Goal: Answer question/provide support

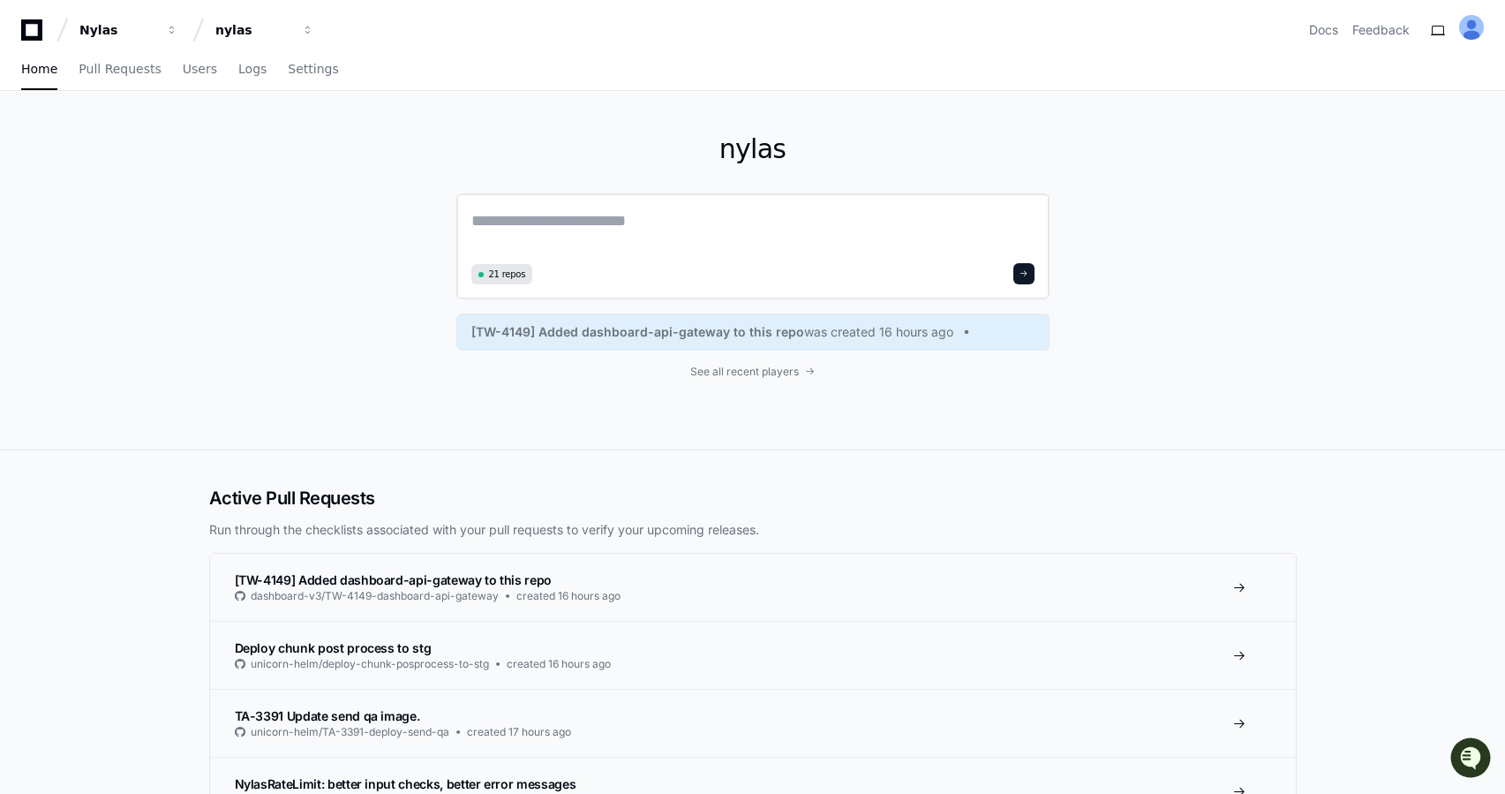
click at [606, 266] on div "21 repos" at bounding box center [752, 273] width 563 height 21
click at [621, 228] on textarea at bounding box center [752, 232] width 563 height 49
paste textarea "**********"
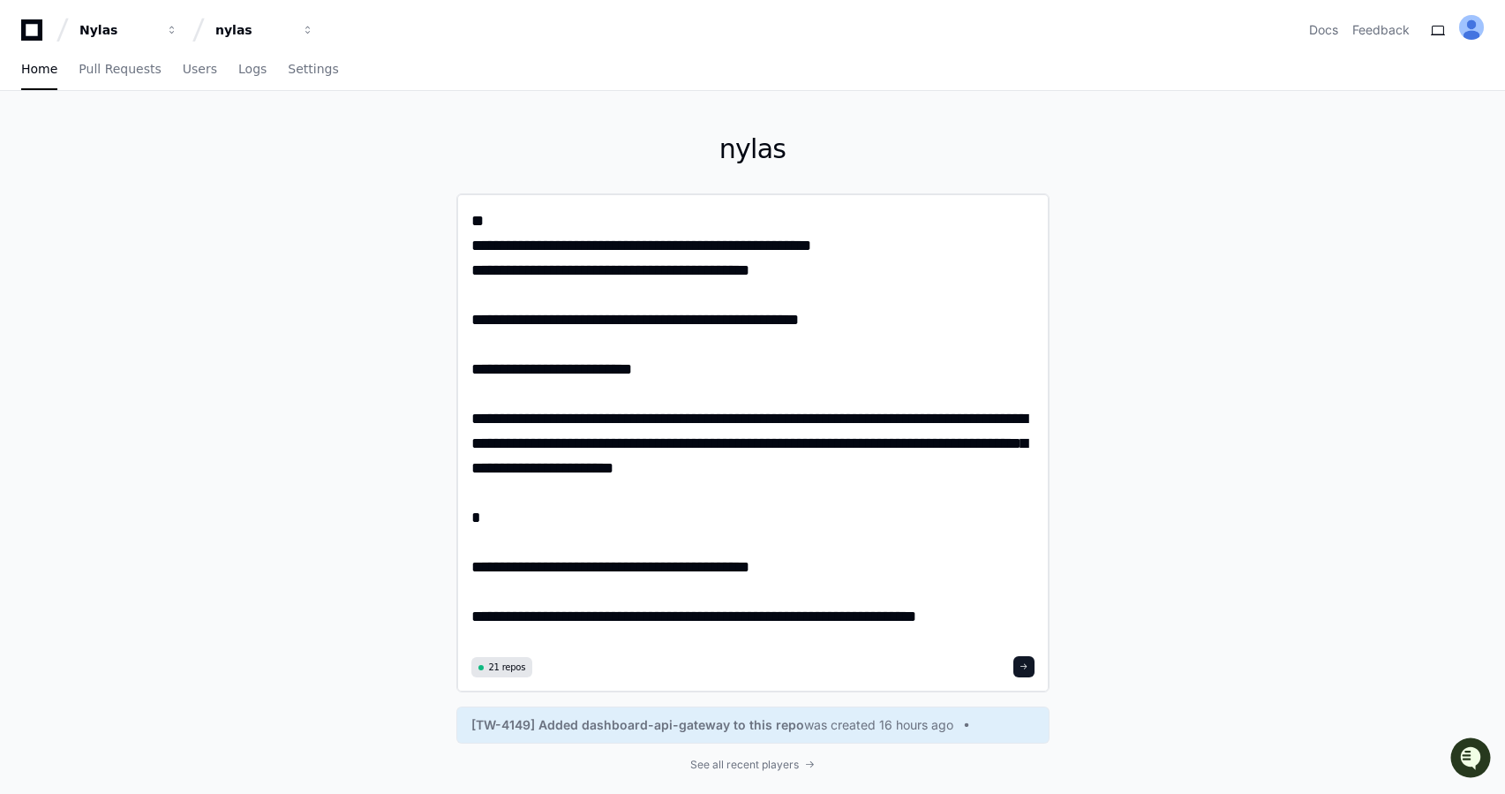
type textarea "**********"
click at [1016, 668] on button at bounding box center [1023, 666] width 21 height 21
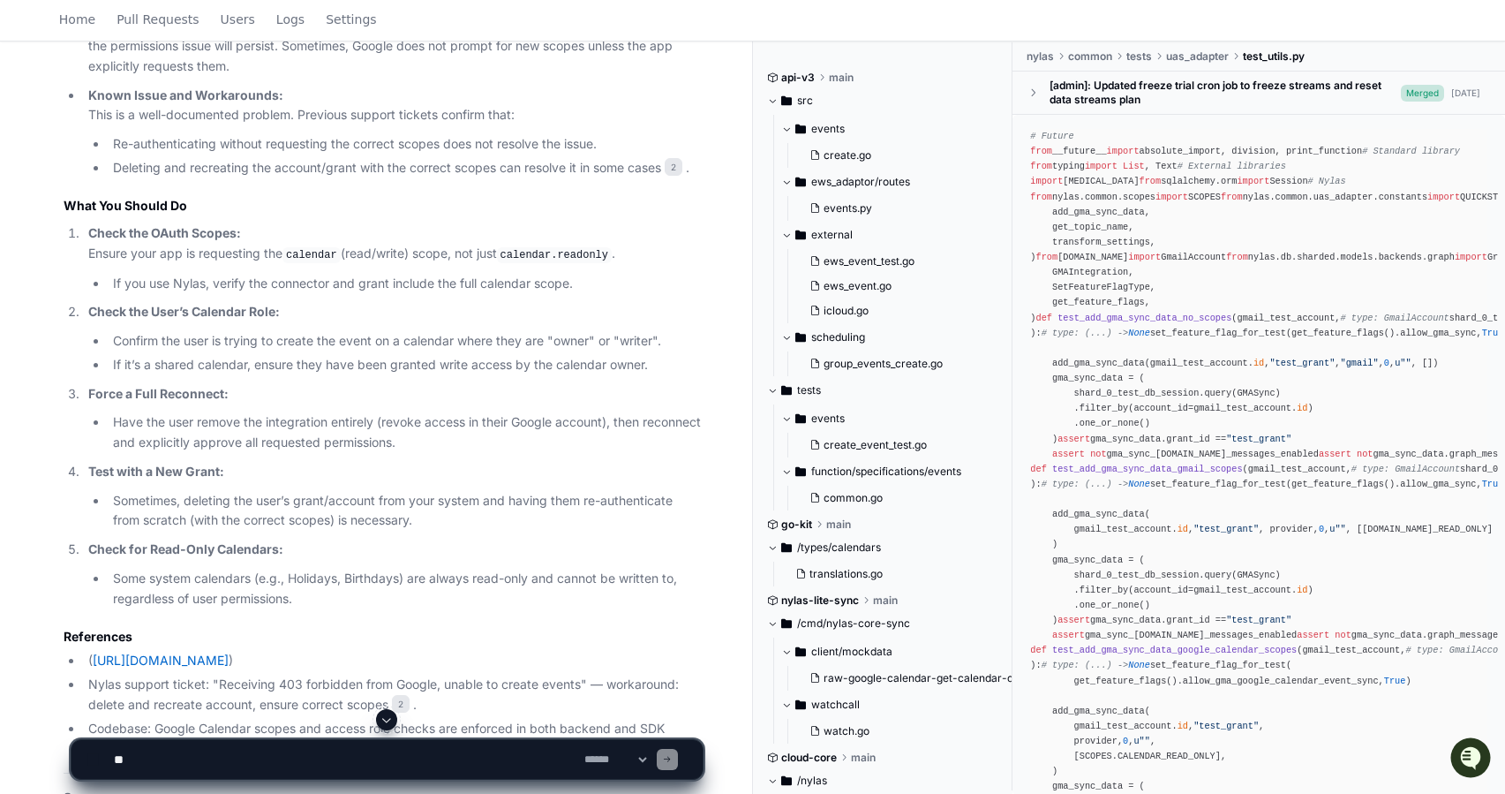
scroll to position [1683, 0]
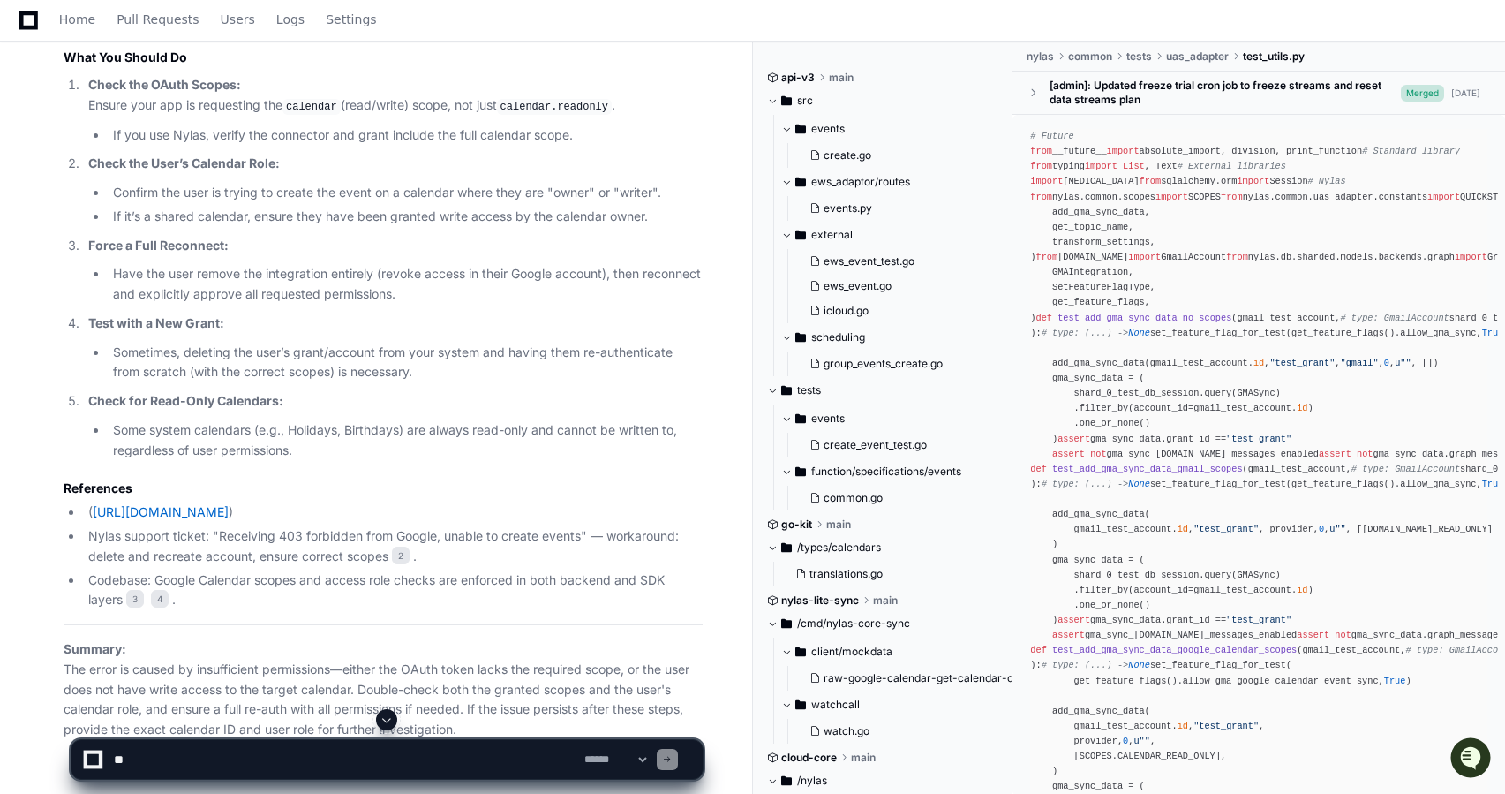
click at [211, 750] on textarea at bounding box center [345, 759] width 471 height 39
paste textarea "**********"
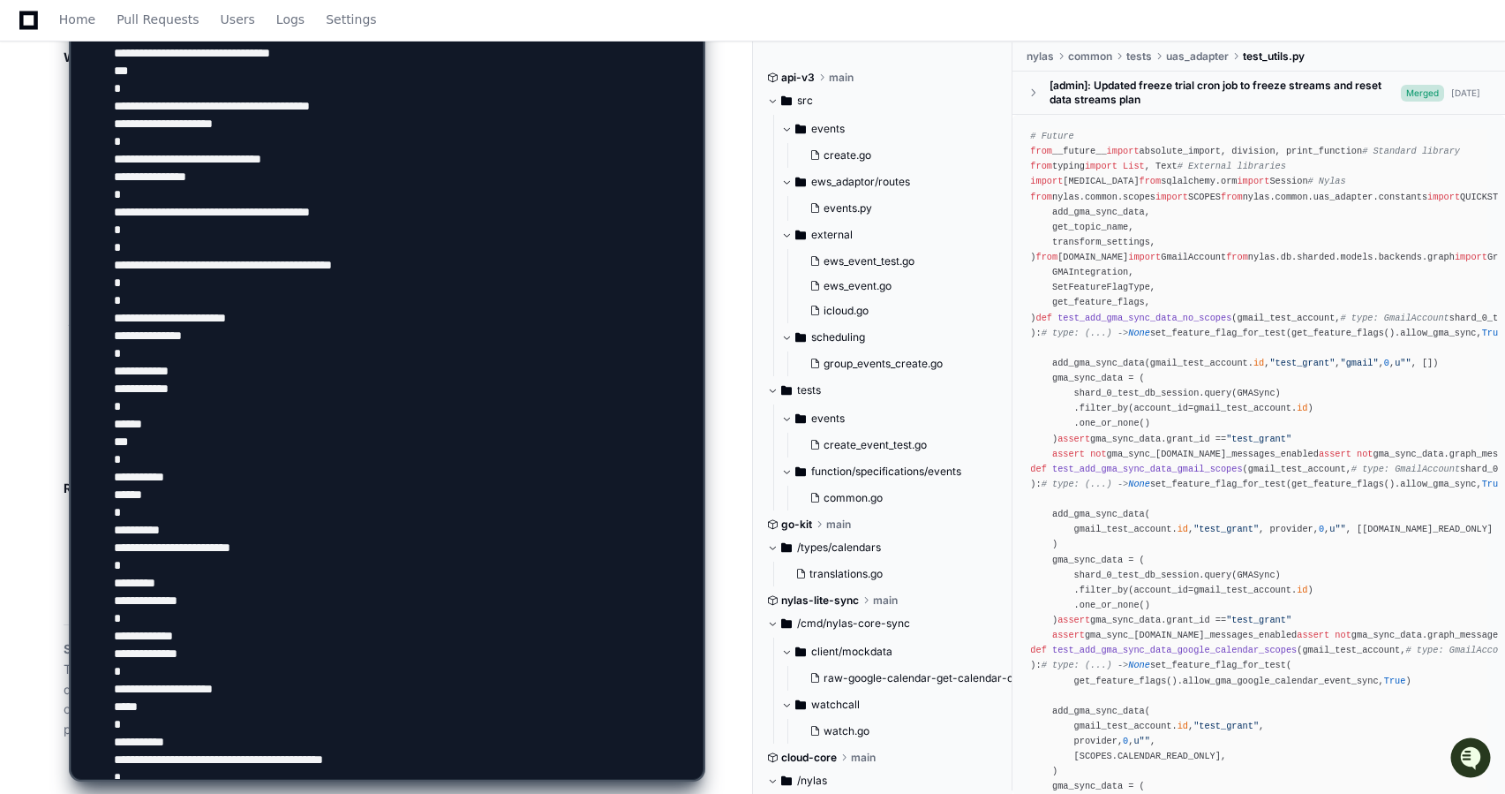
scroll to position [58, 0]
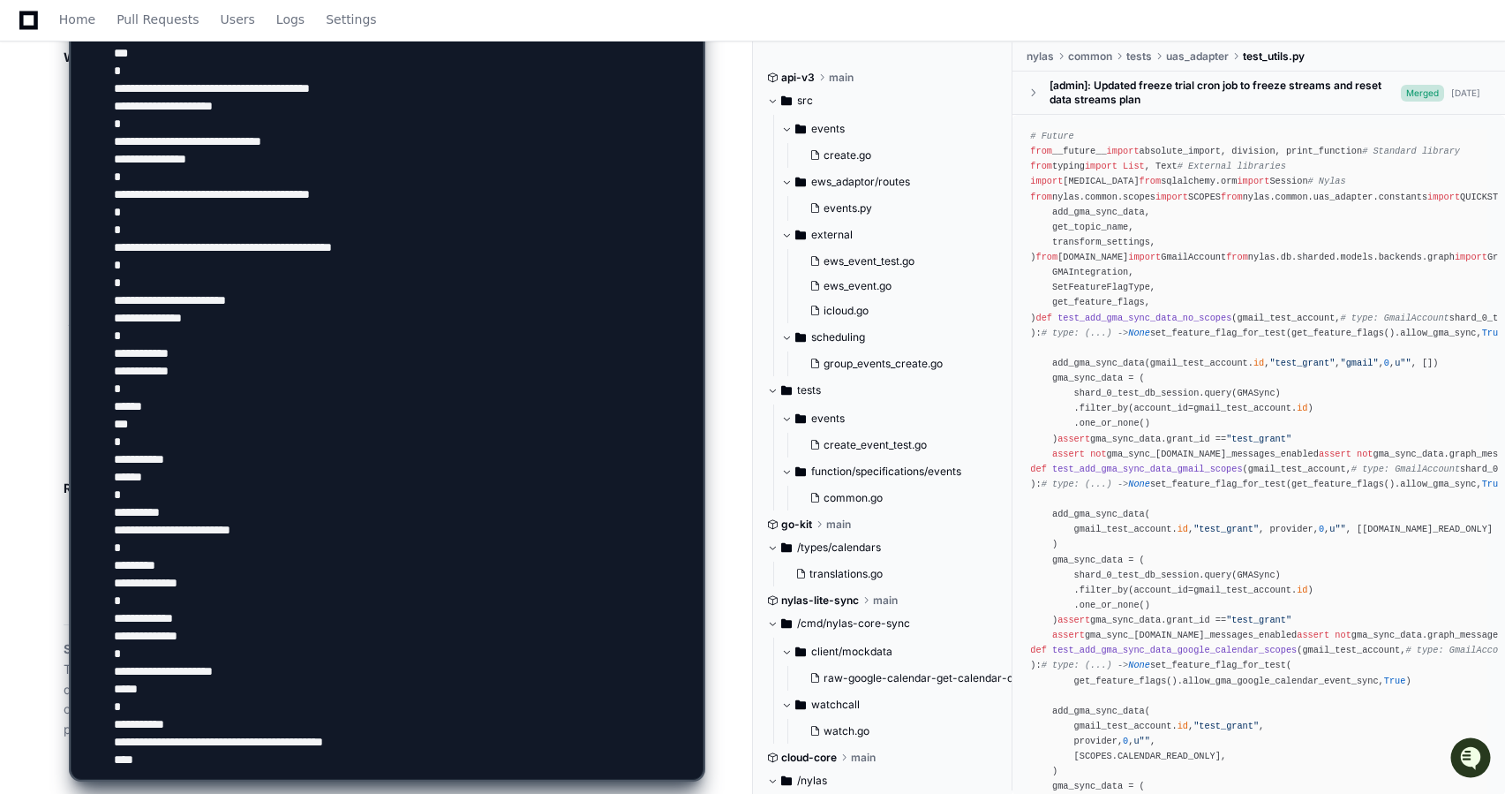
type textarea "**********"
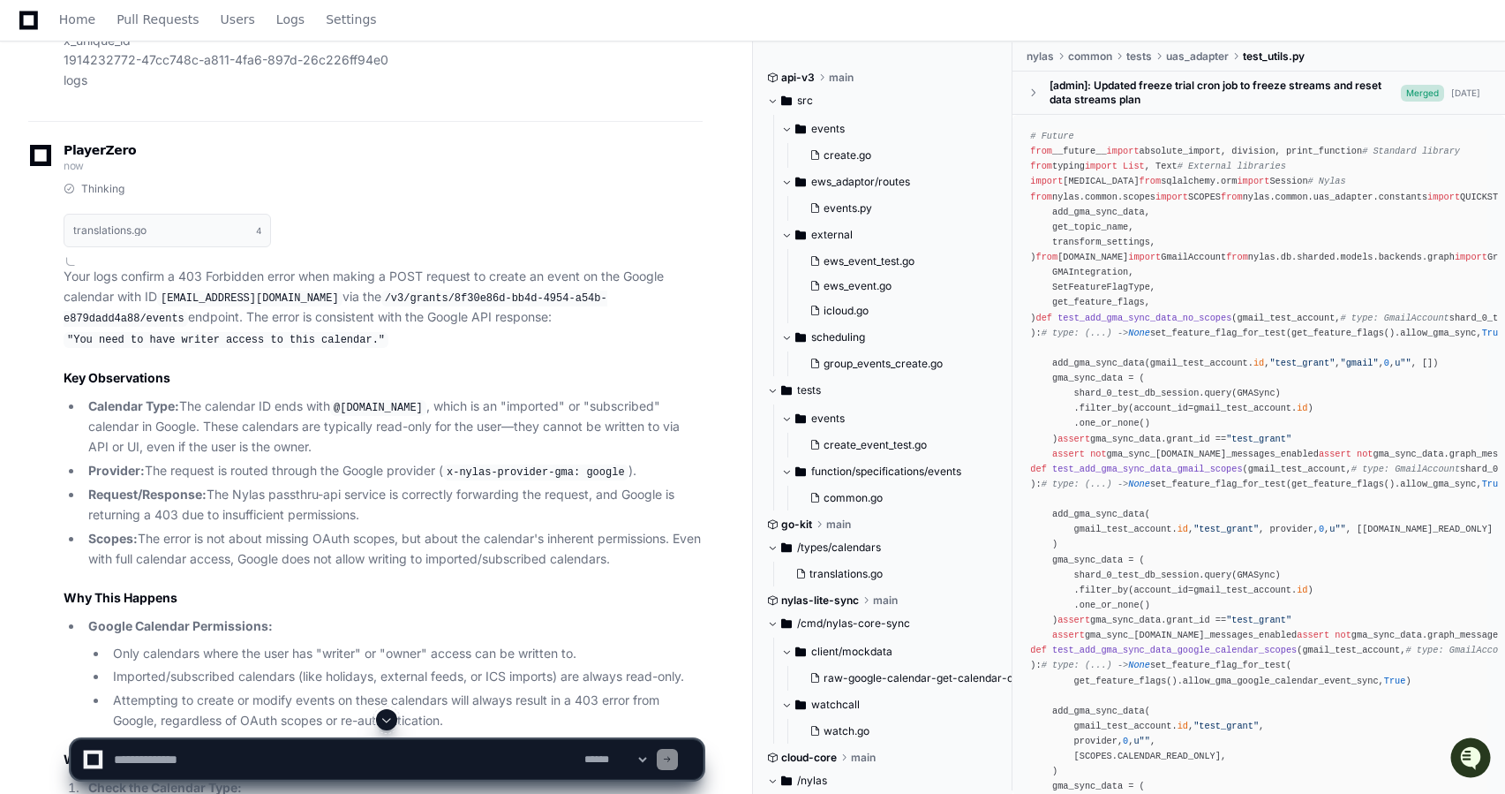
scroll to position [3893, 0]
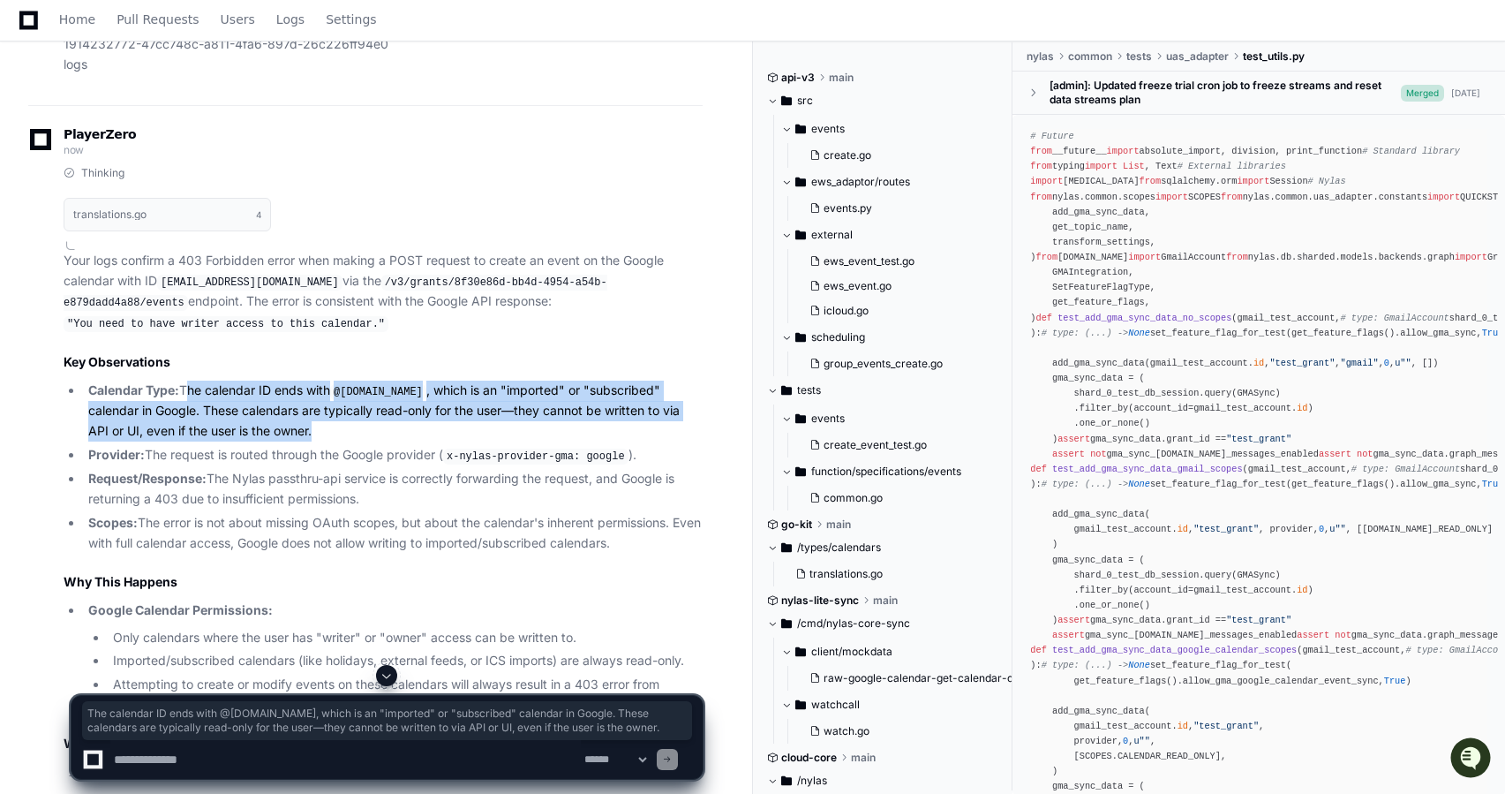
drag, startPoint x: 185, startPoint y: 380, endPoint x: 393, endPoint y: 427, distance: 212.9
click at [393, 427] on li "Calendar Type: The calendar ID ends with @import.calendar.google.com , which is…" at bounding box center [393, 410] width 620 height 61
copy li "The calendar ID ends with @import.calendar.google.com , which is an "imported" …"
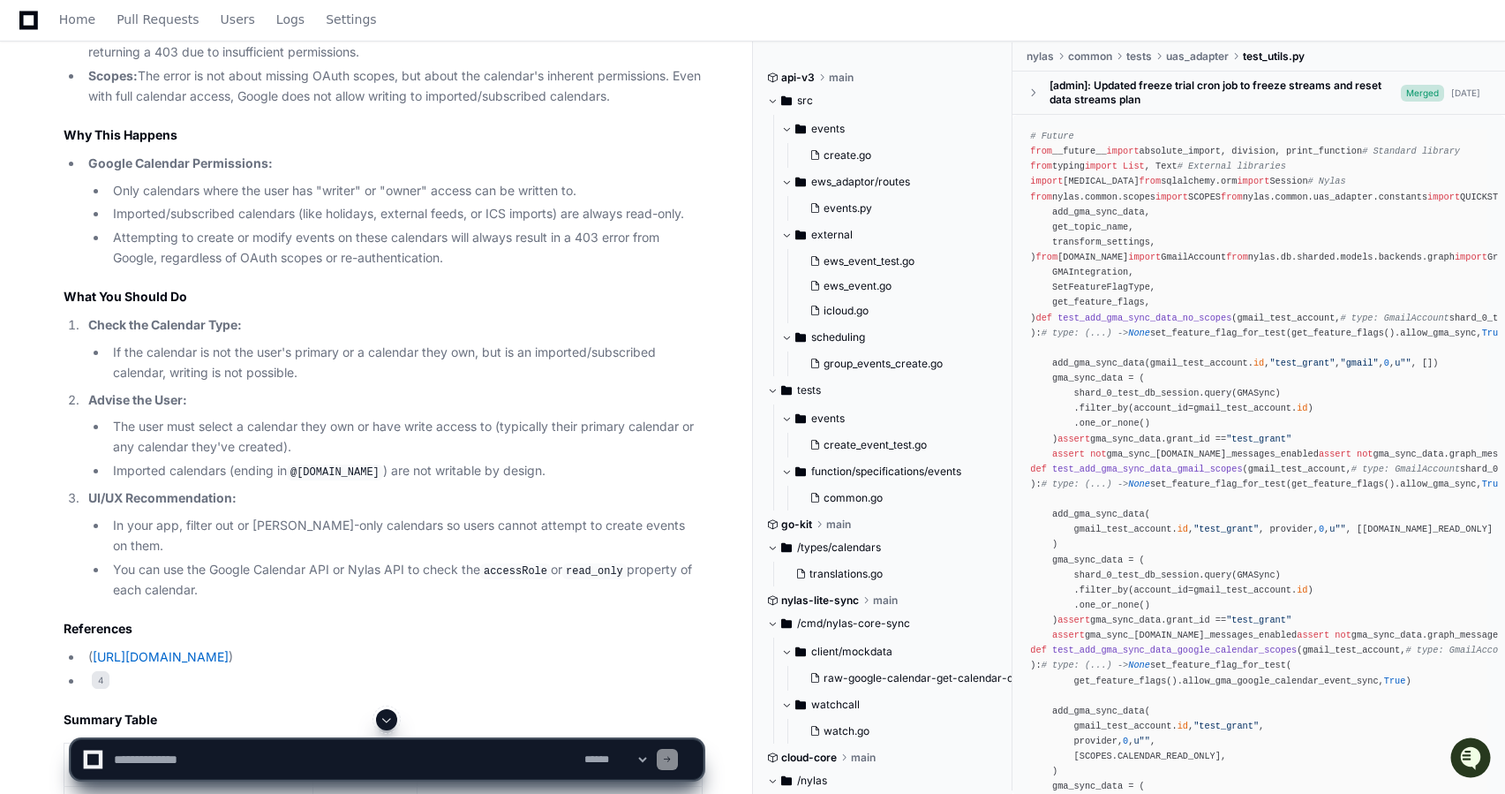
scroll to position [4345, 0]
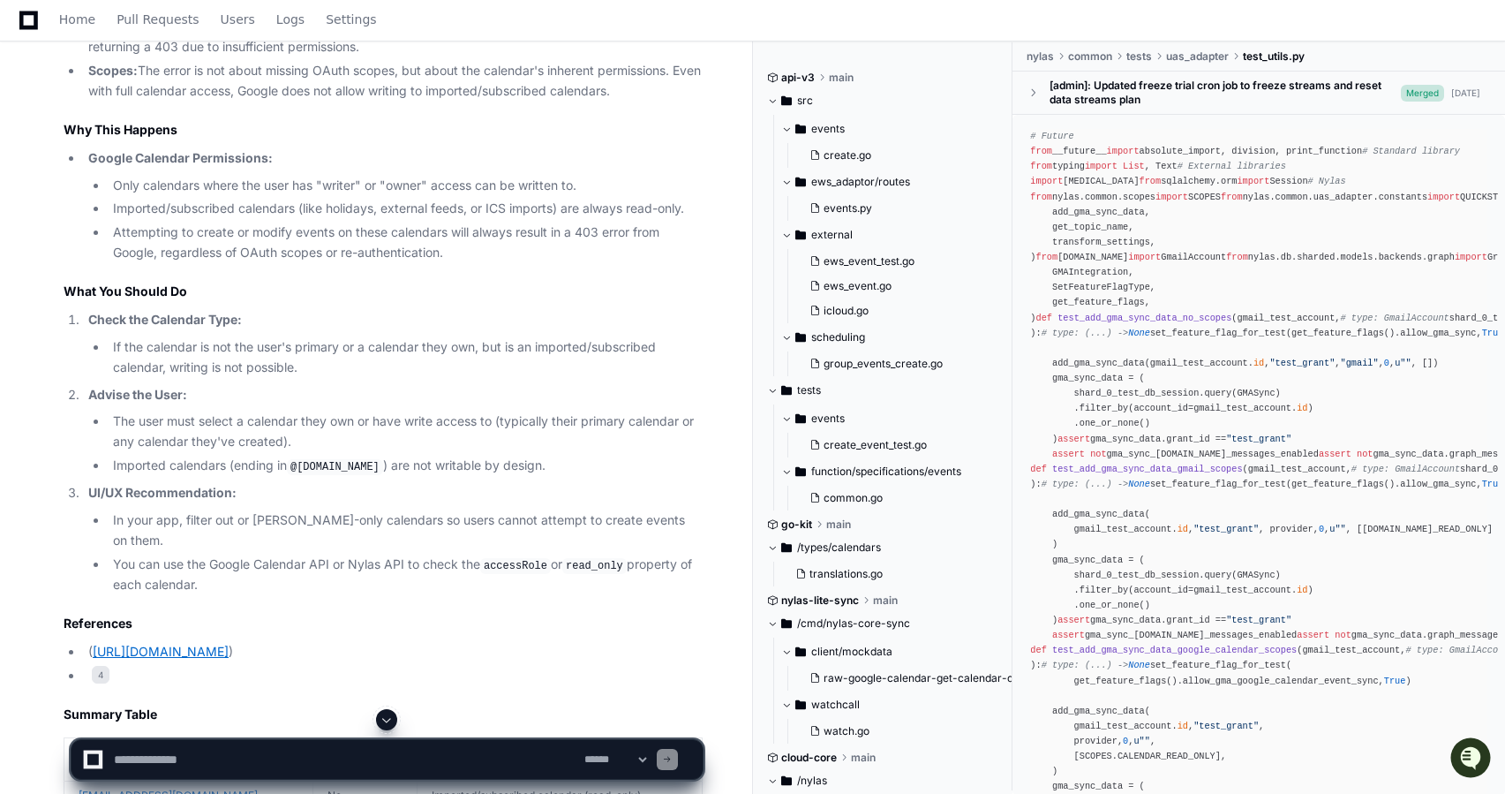
click at [229, 644] on link "https://developers.google.com/calendar/api/v3/reference/calendarList#resource" at bounding box center [161, 651] width 136 height 15
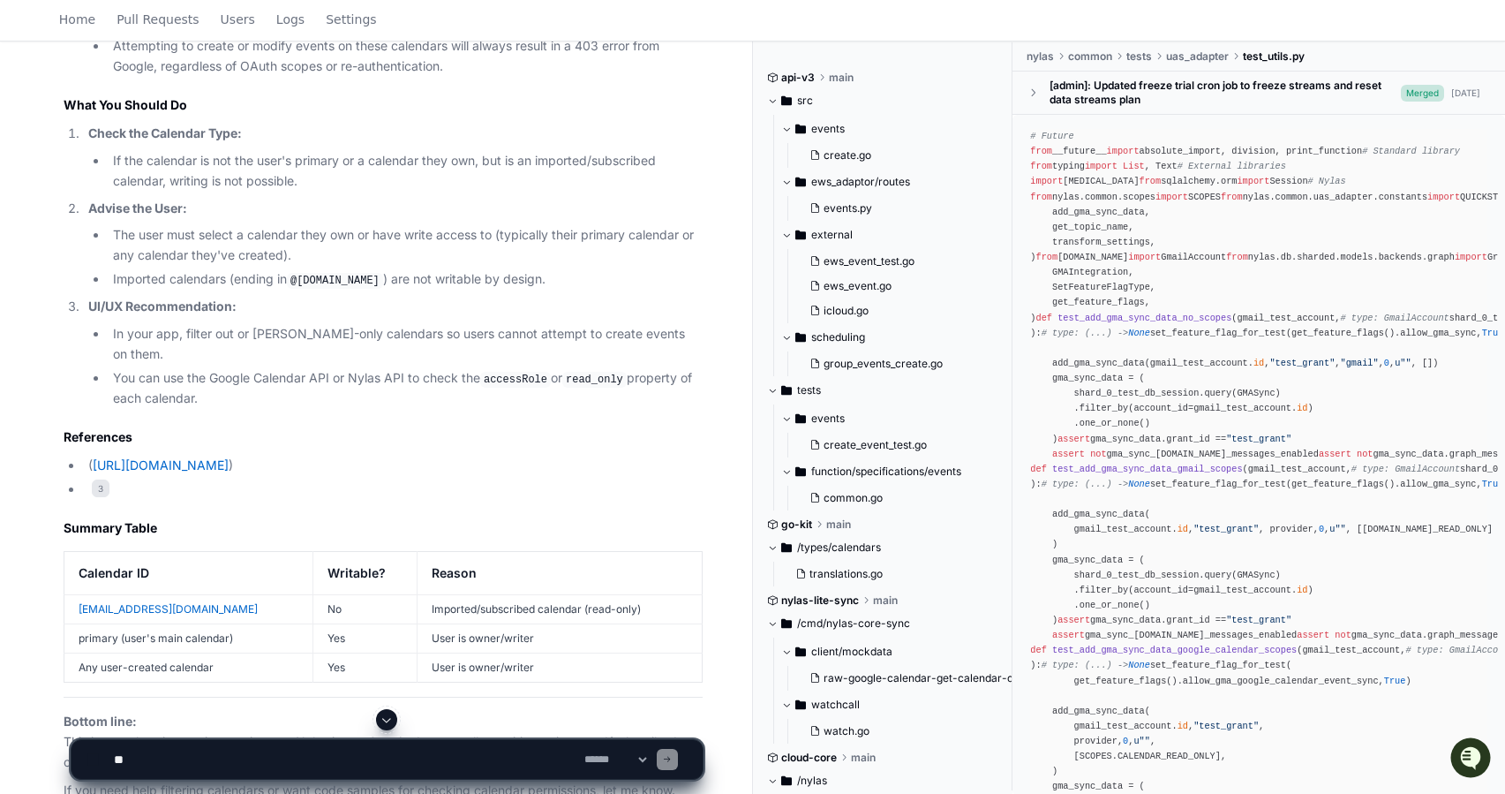
scroll to position [4519, 0]
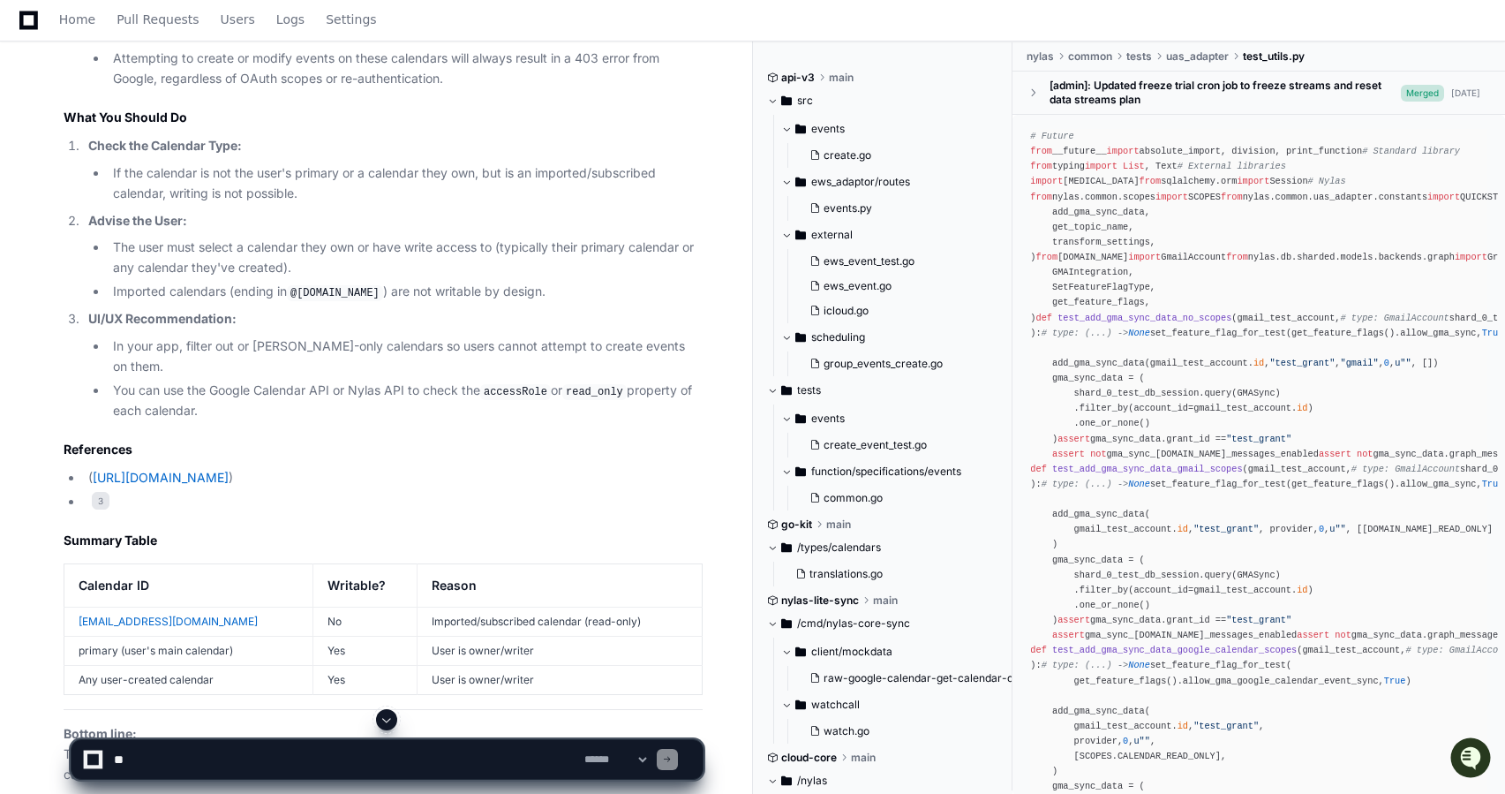
click at [379, 753] on textarea at bounding box center [345, 759] width 471 height 39
paste textarea "**********"
type textarea "**********"
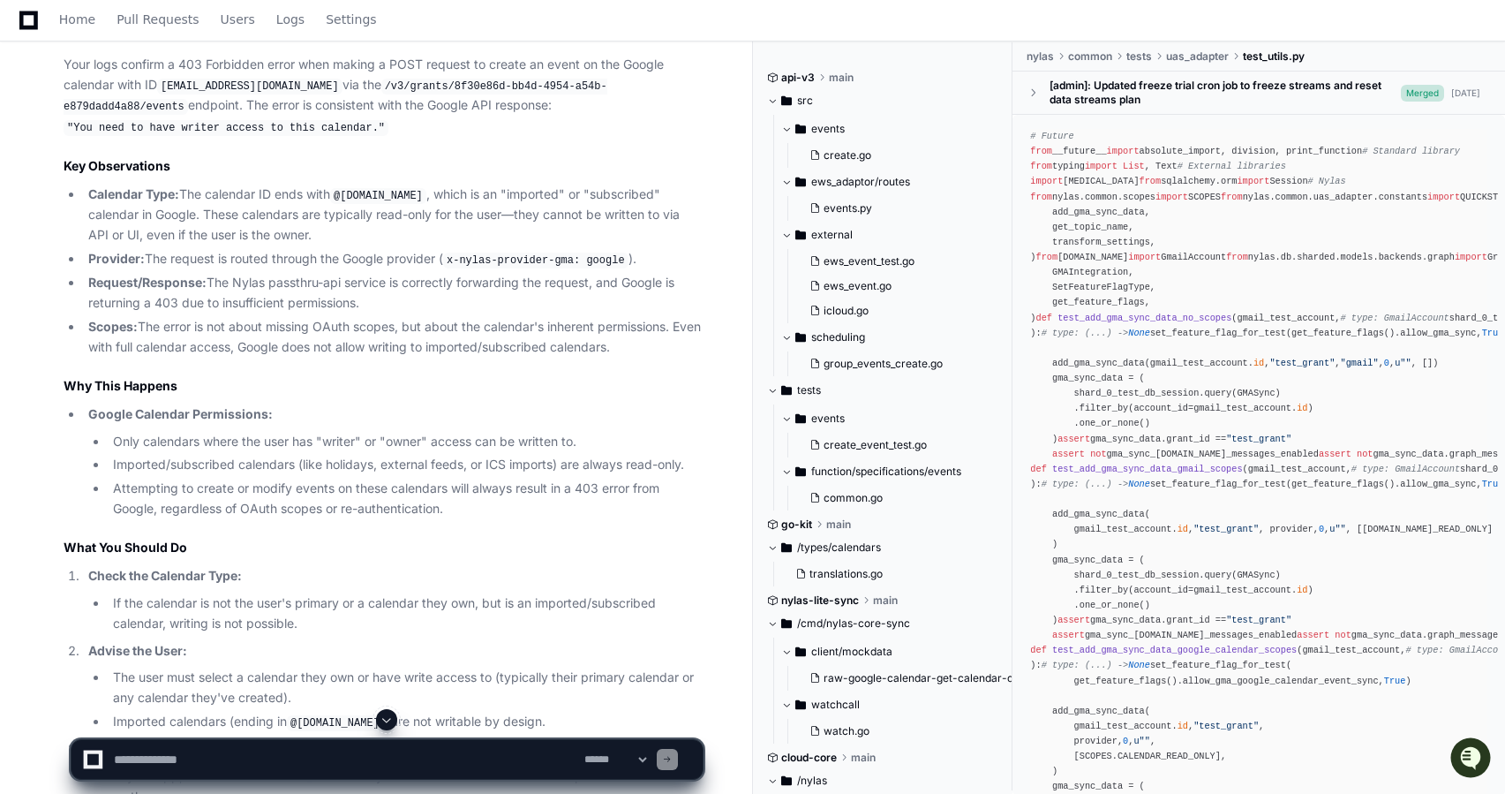
scroll to position [4011, 0]
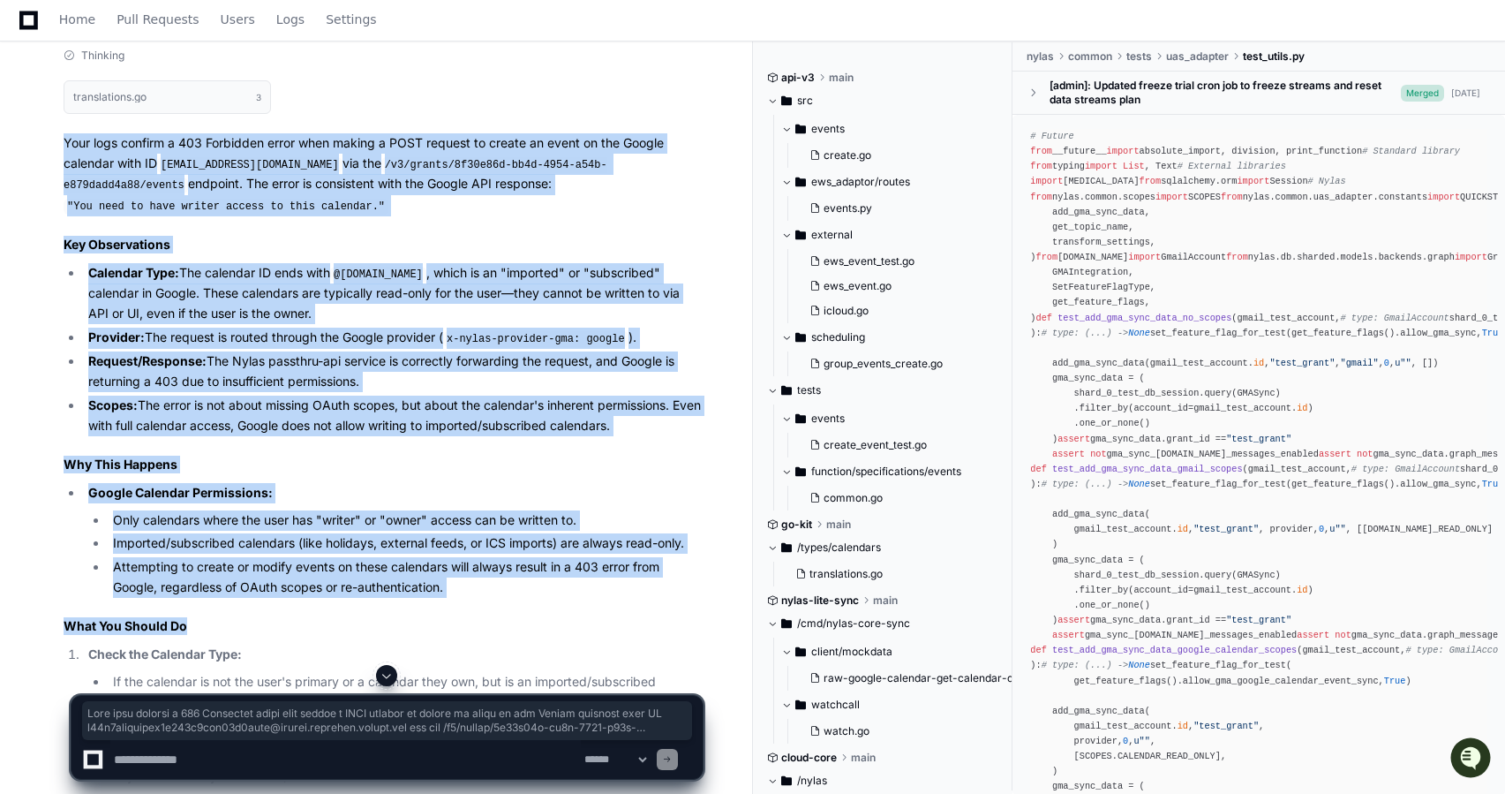
drag, startPoint x: 64, startPoint y: 119, endPoint x: 313, endPoint y: 630, distance: 568.9
click at [313, 630] on article "Your logs confirm a 403 Forbidden error when making a POST request to create an…" at bounding box center [383, 727] width 639 height 1188
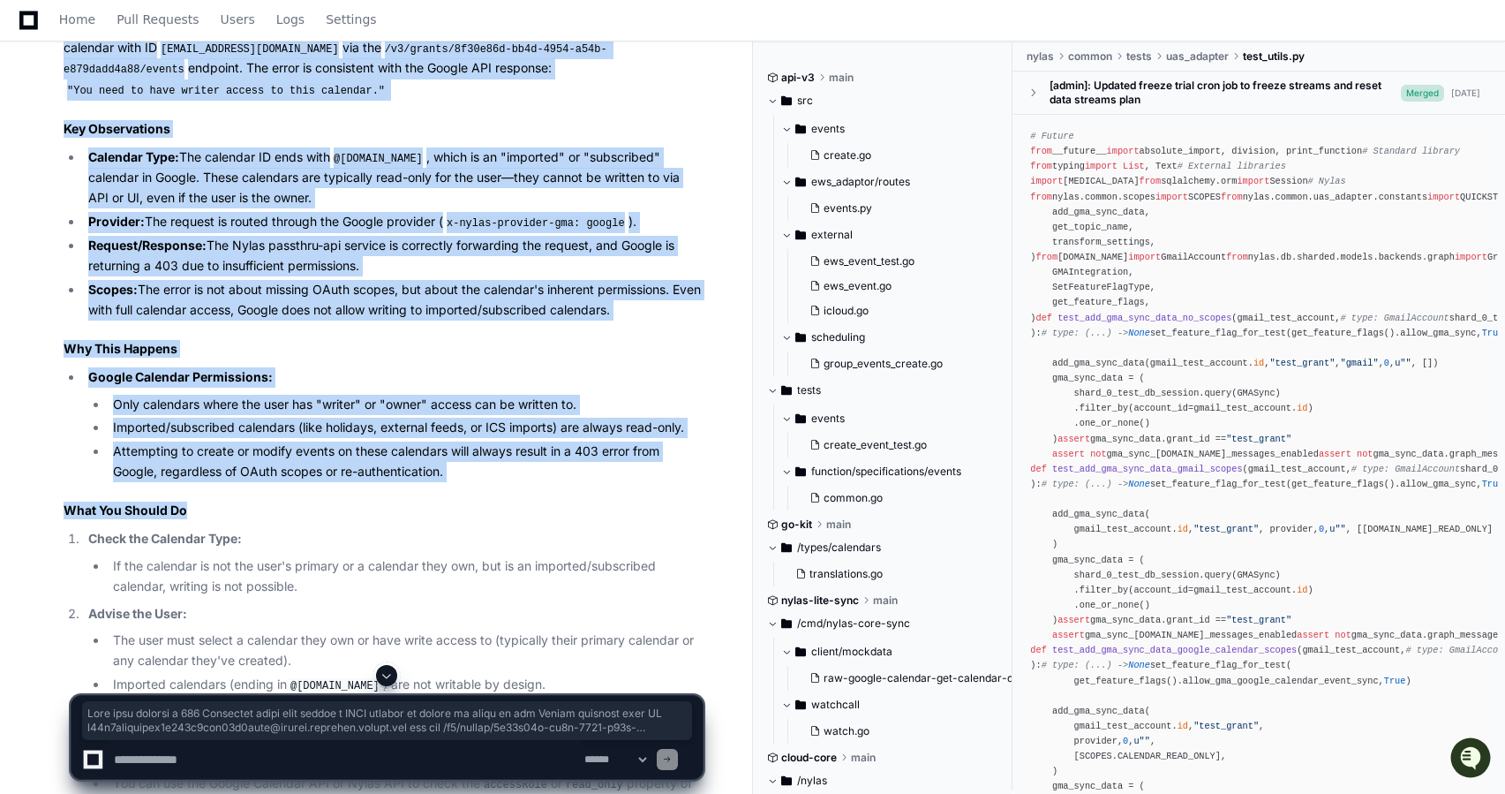
scroll to position [4111, 0]
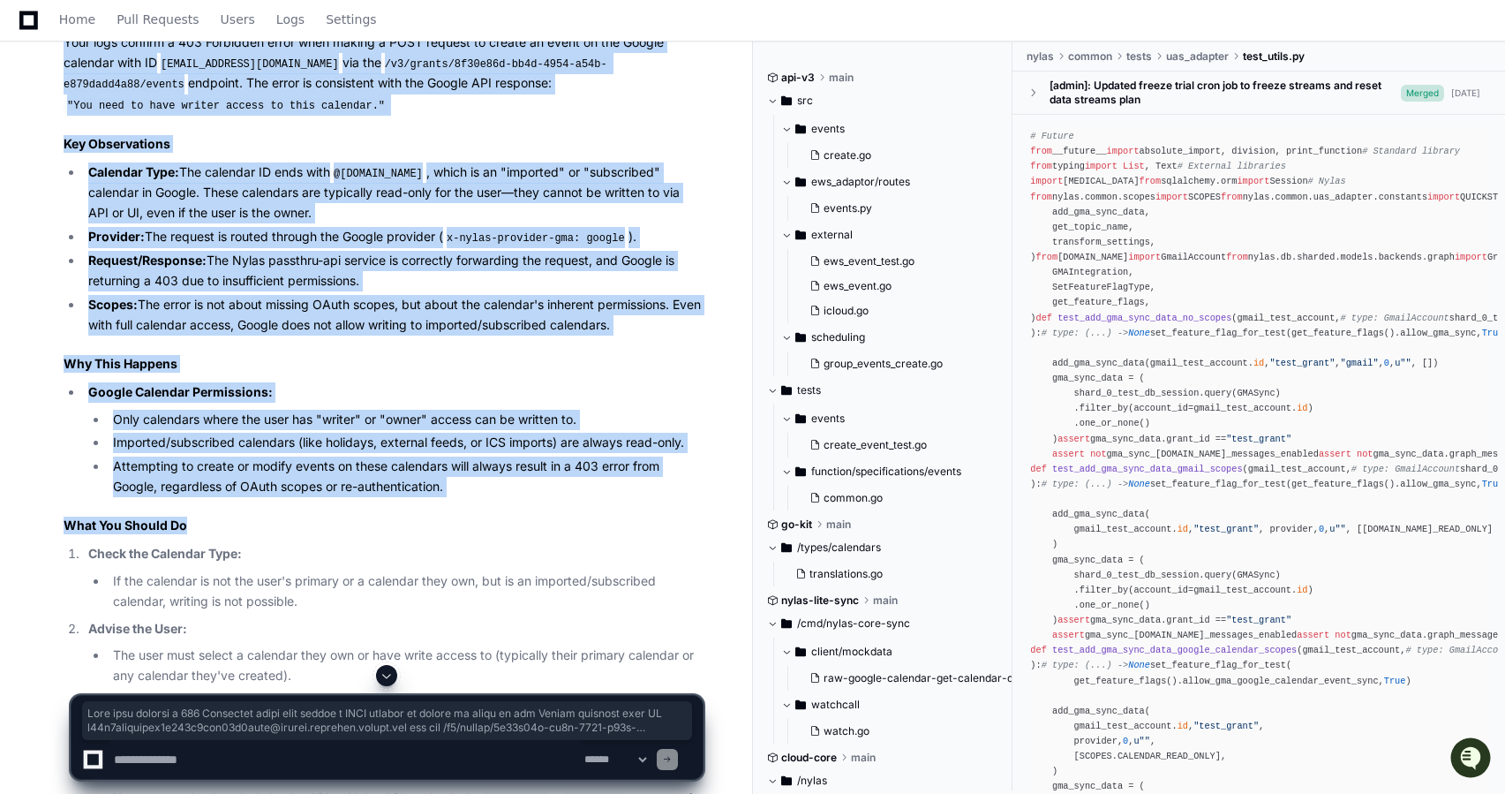
copy article "Your logs confirm a 403 Forbidden error when making a POST request to create an…"
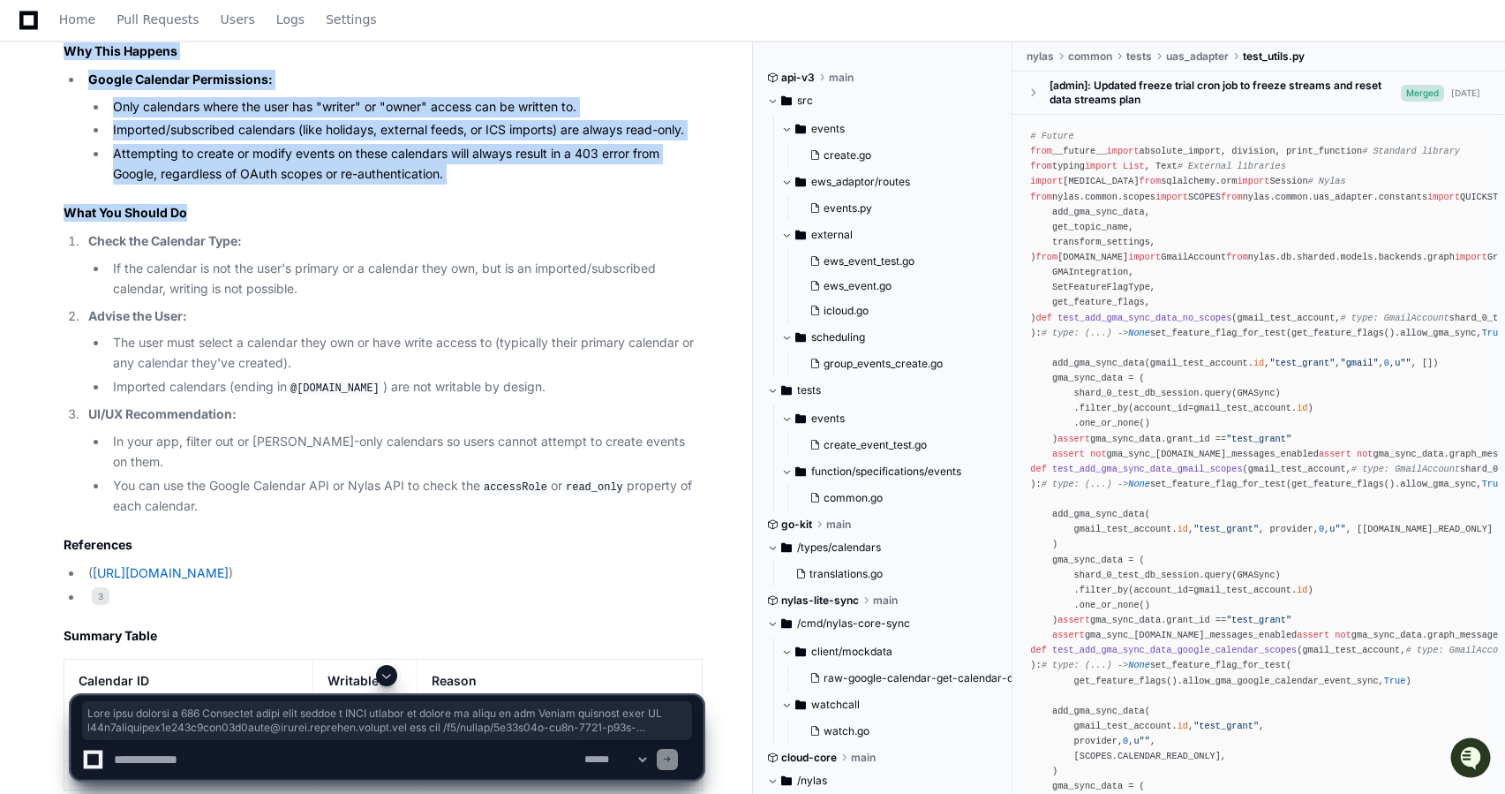
scroll to position [4425, 0]
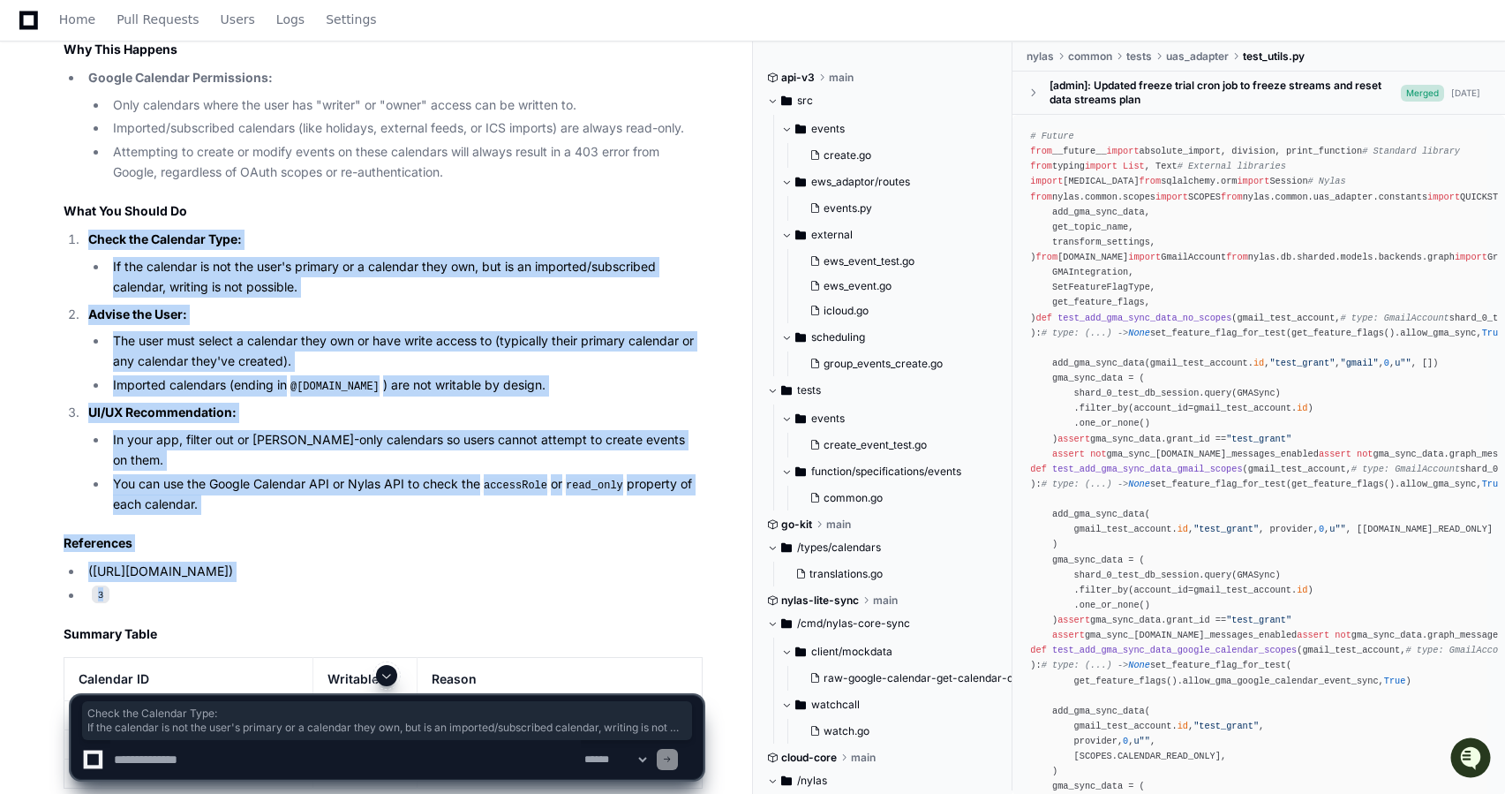
drag, startPoint x: 88, startPoint y: 232, endPoint x: 245, endPoint y: 579, distance: 380.9
click at [245, 579] on article "Your logs confirm a 403 Forbidden error when making a POST request to create an…" at bounding box center [383, 312] width 639 height 1188
copy article "Check the Calendar Type: If the calendar is not the user's primary or a calenda…"
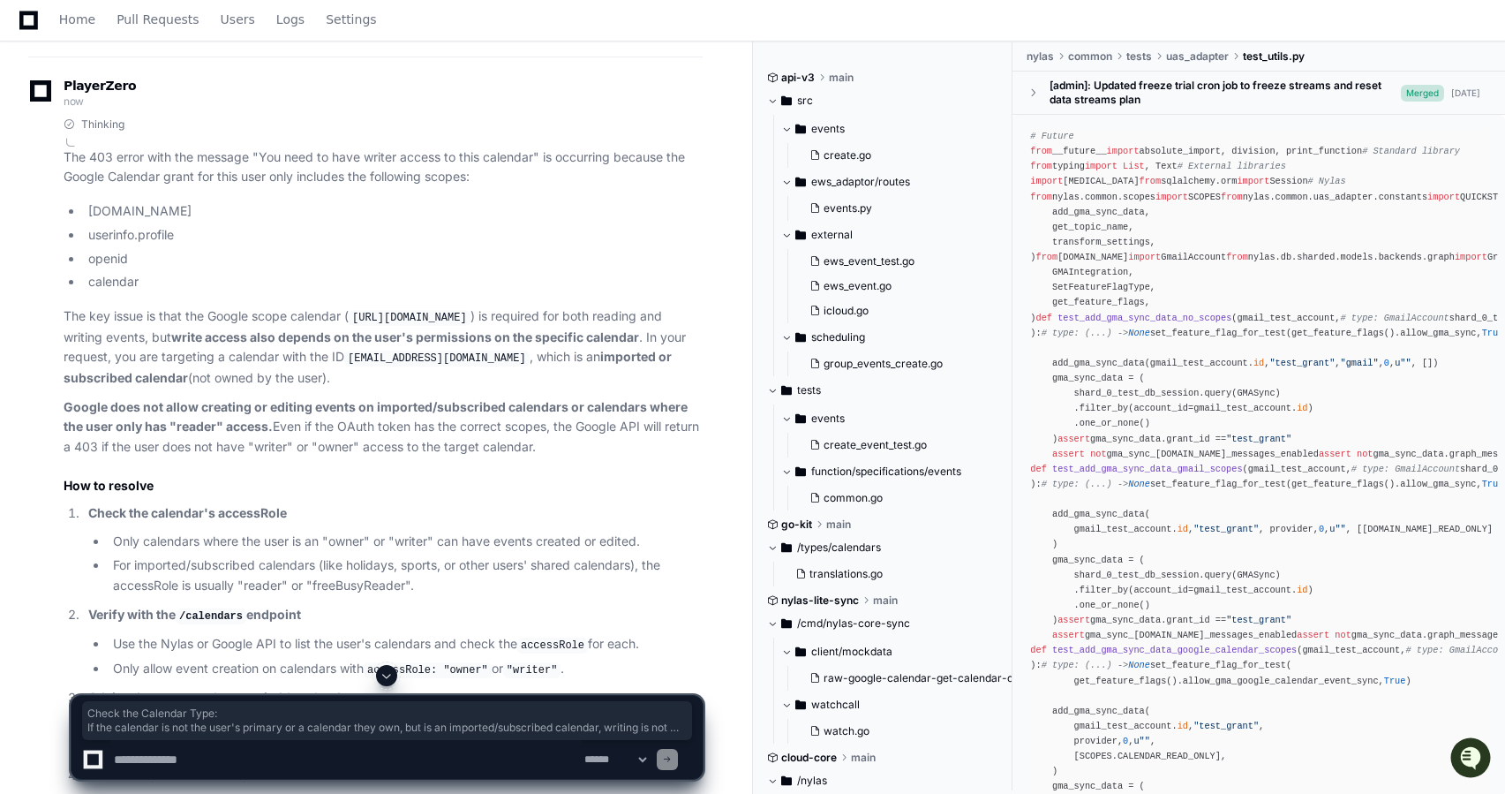
scroll to position [5491, 0]
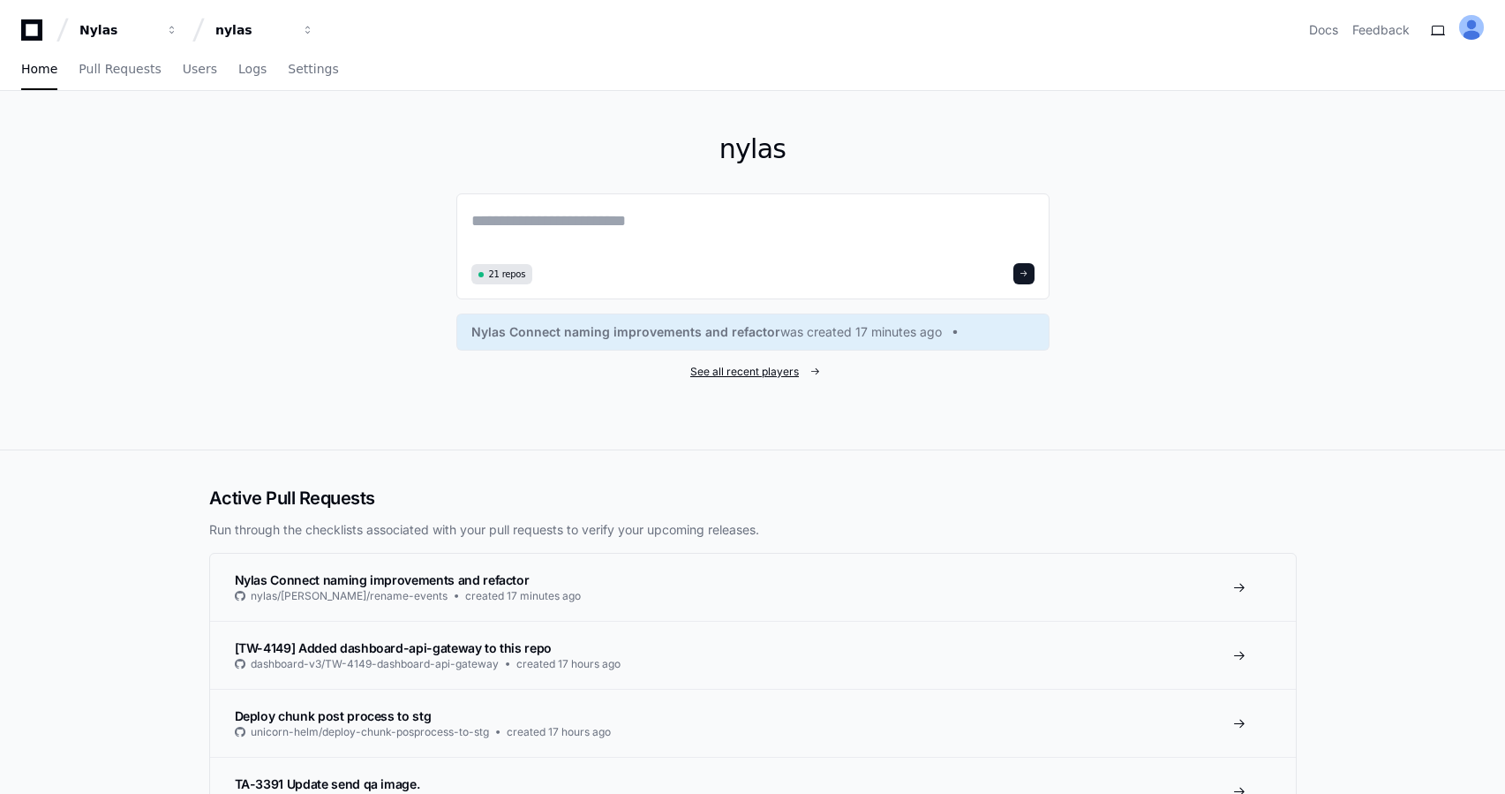
click at [764, 373] on span "See all recent players" at bounding box center [744, 372] width 109 height 14
click at [764, 374] on span "See all recent players" at bounding box center [744, 372] width 109 height 14
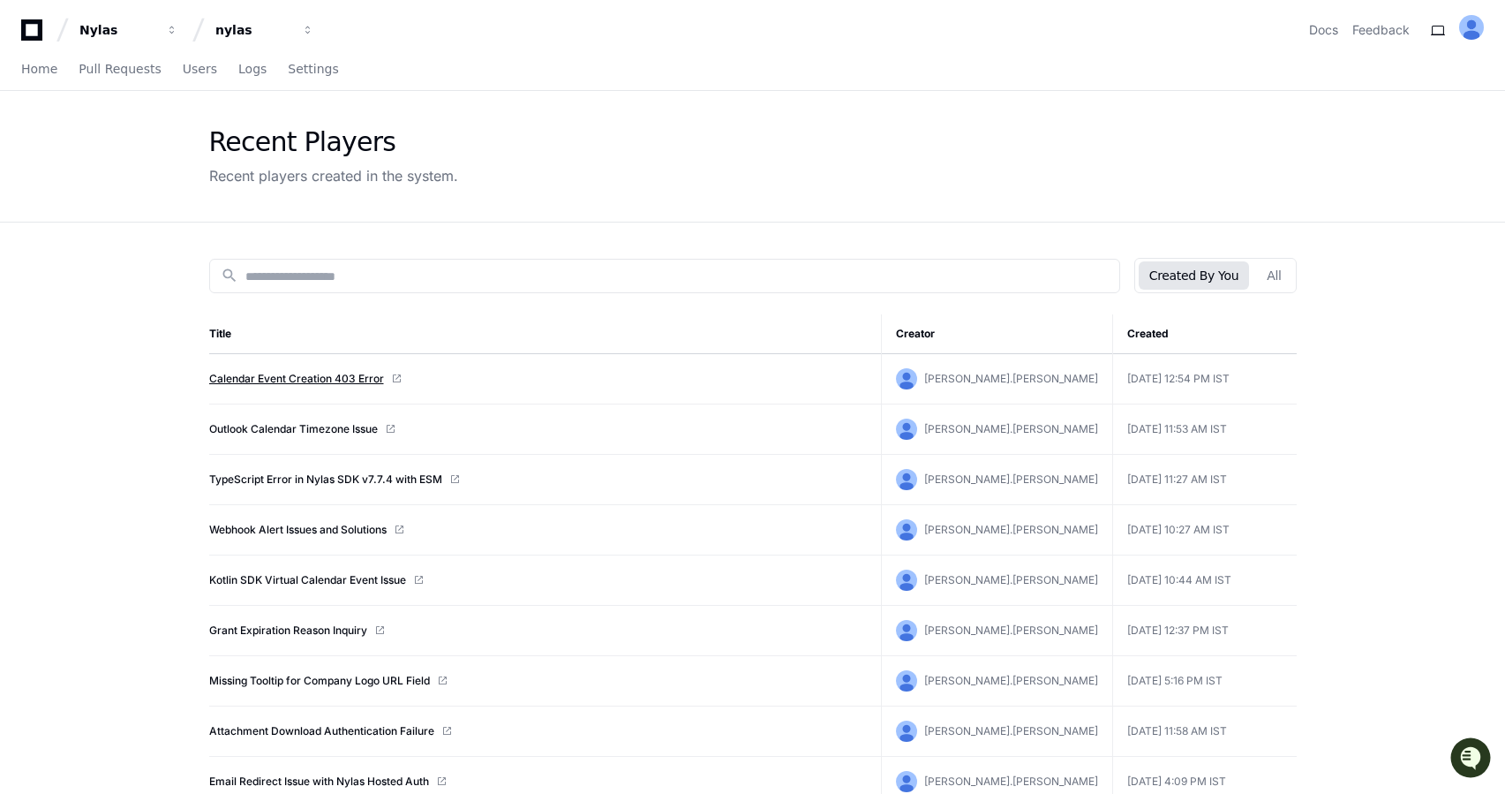
click at [336, 376] on link "Calendar Event Creation 403 Error" at bounding box center [296, 379] width 175 height 14
click at [1277, 272] on button "All" at bounding box center [1273, 275] width 35 height 28
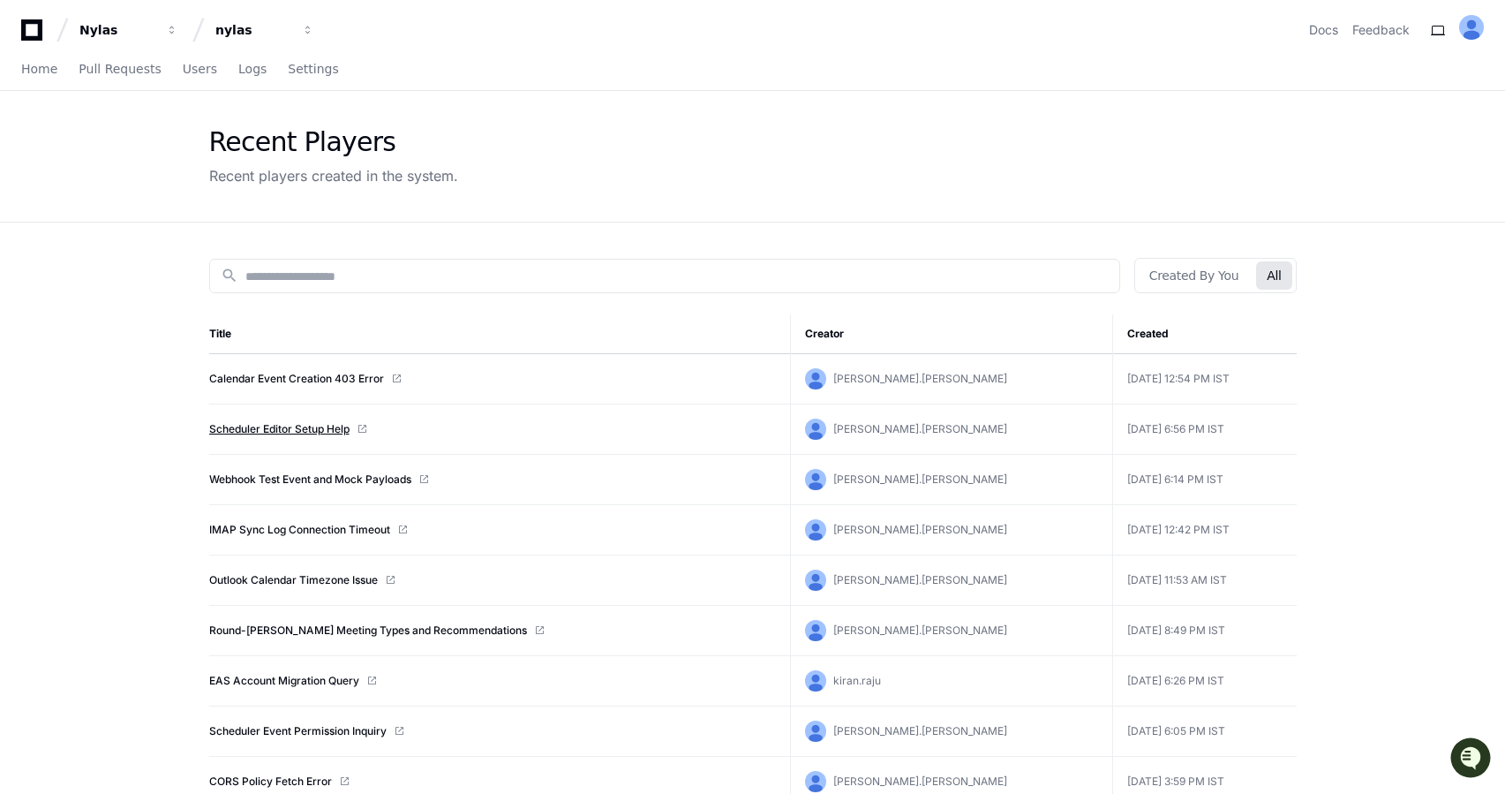
click at [304, 427] on link "Scheduler Editor Setup Help" at bounding box center [279, 429] width 140 height 14
click at [293, 483] on link "Webhook Test Event and Mock Payloads" at bounding box center [310, 479] width 202 height 14
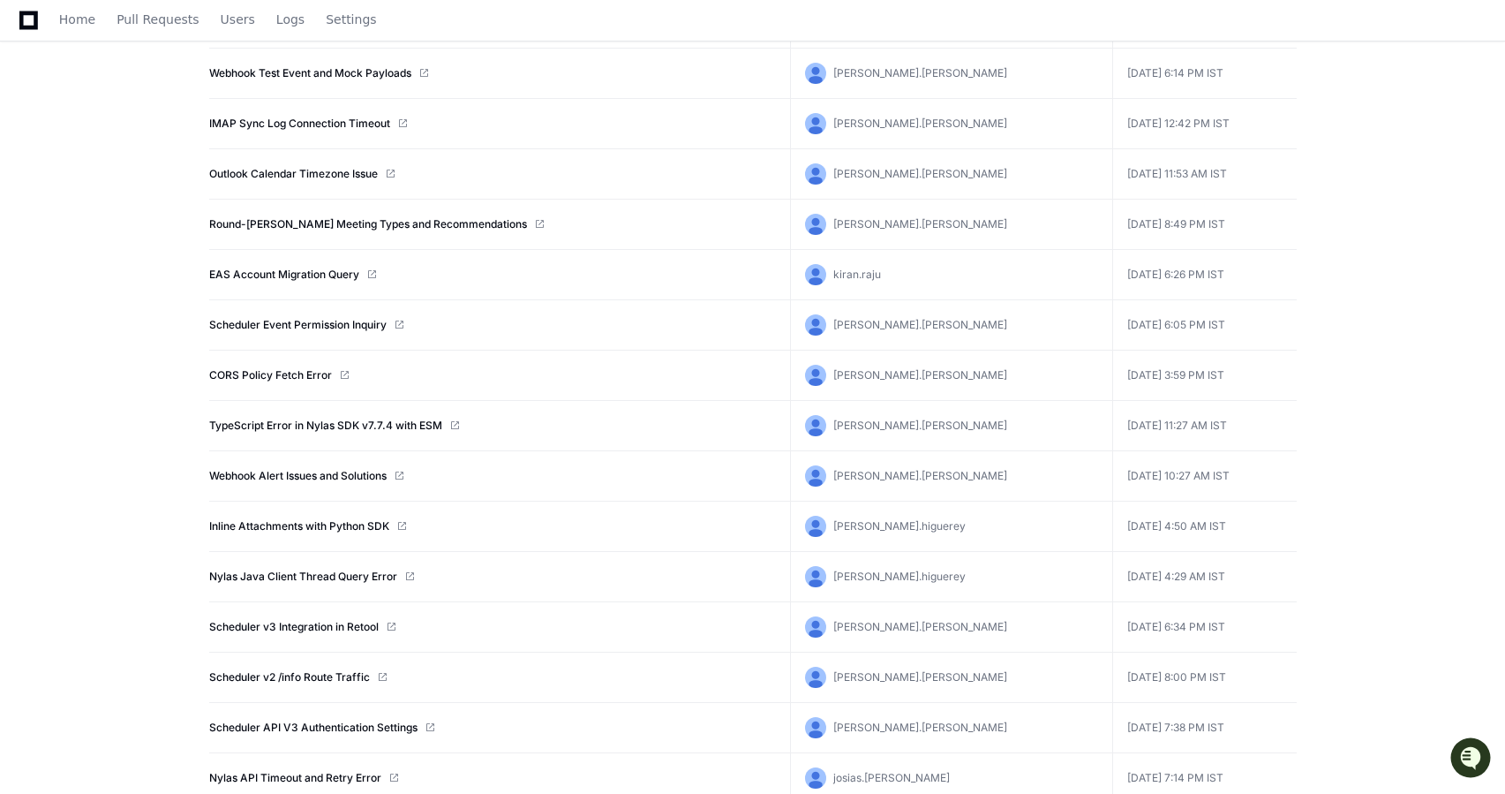
scroll to position [407, 0]
click at [315, 526] on link "Inline Attachments with Python SDK" at bounding box center [299, 525] width 180 height 14
click at [306, 572] on link "Nylas Java Client Thread Query Error" at bounding box center [303, 576] width 188 height 14
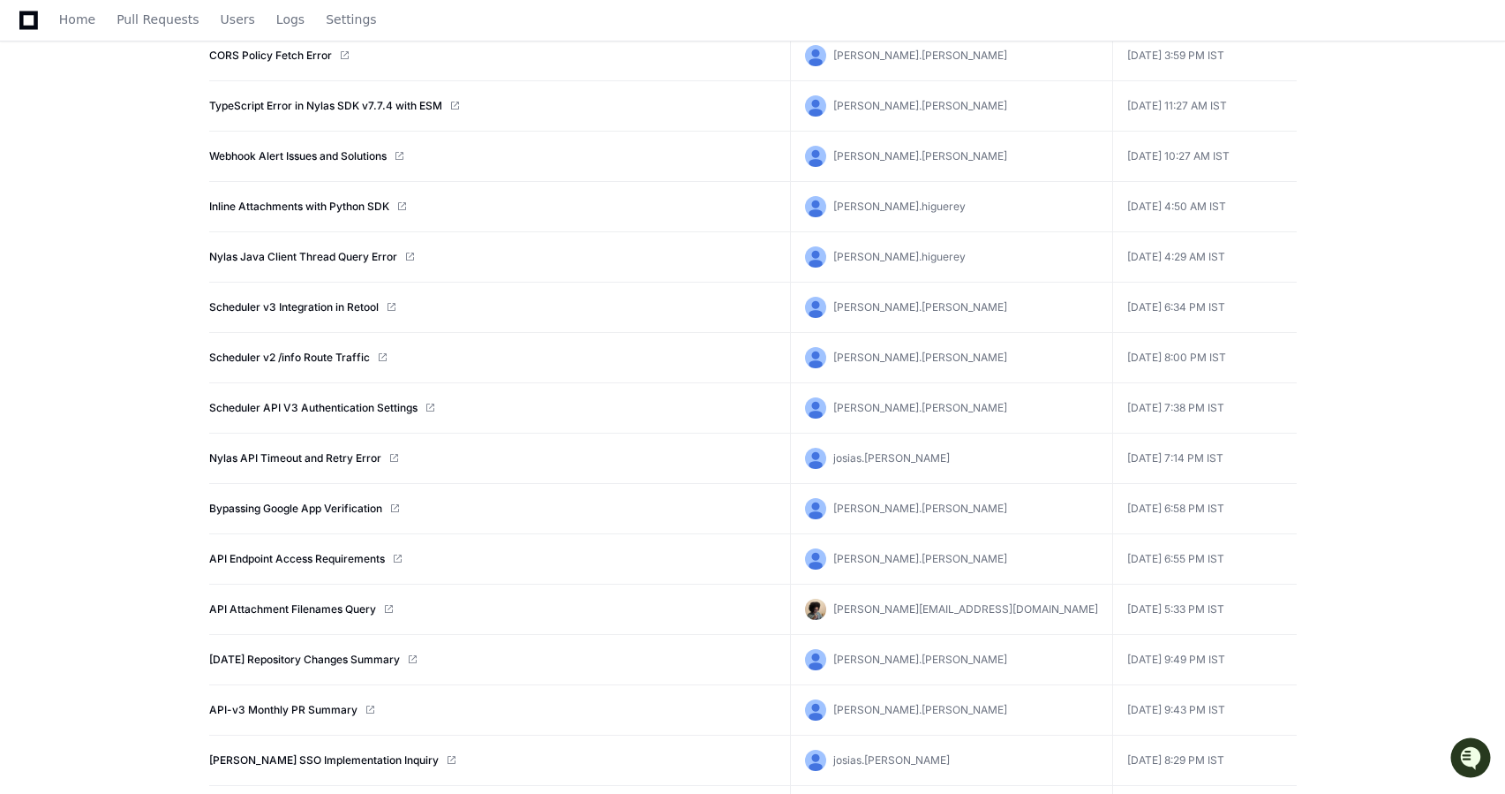
scroll to position [727, 0]
click at [293, 612] on link "API Attachment Filenames Query" at bounding box center [292, 608] width 167 height 14
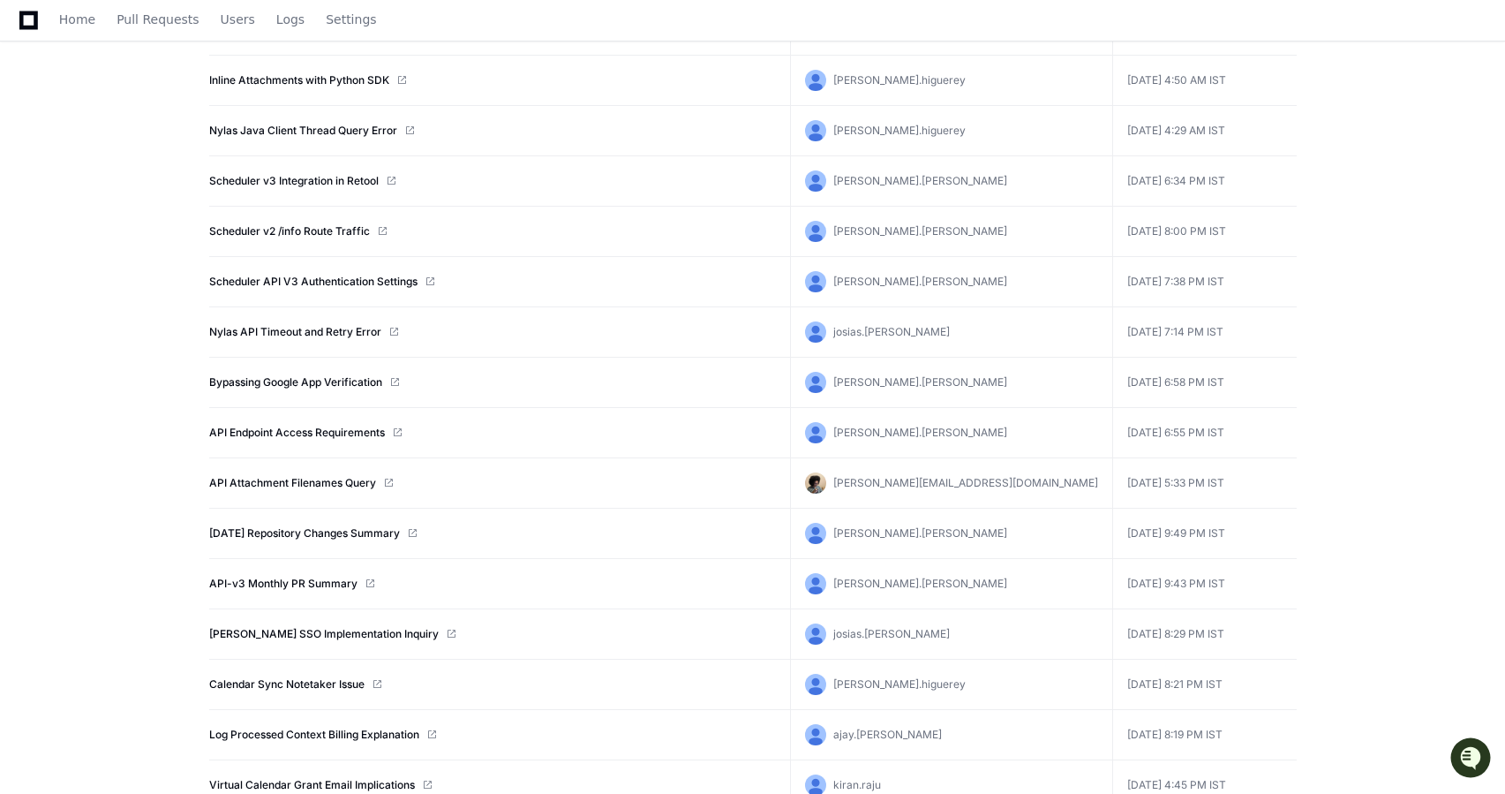
scroll to position [883, 0]
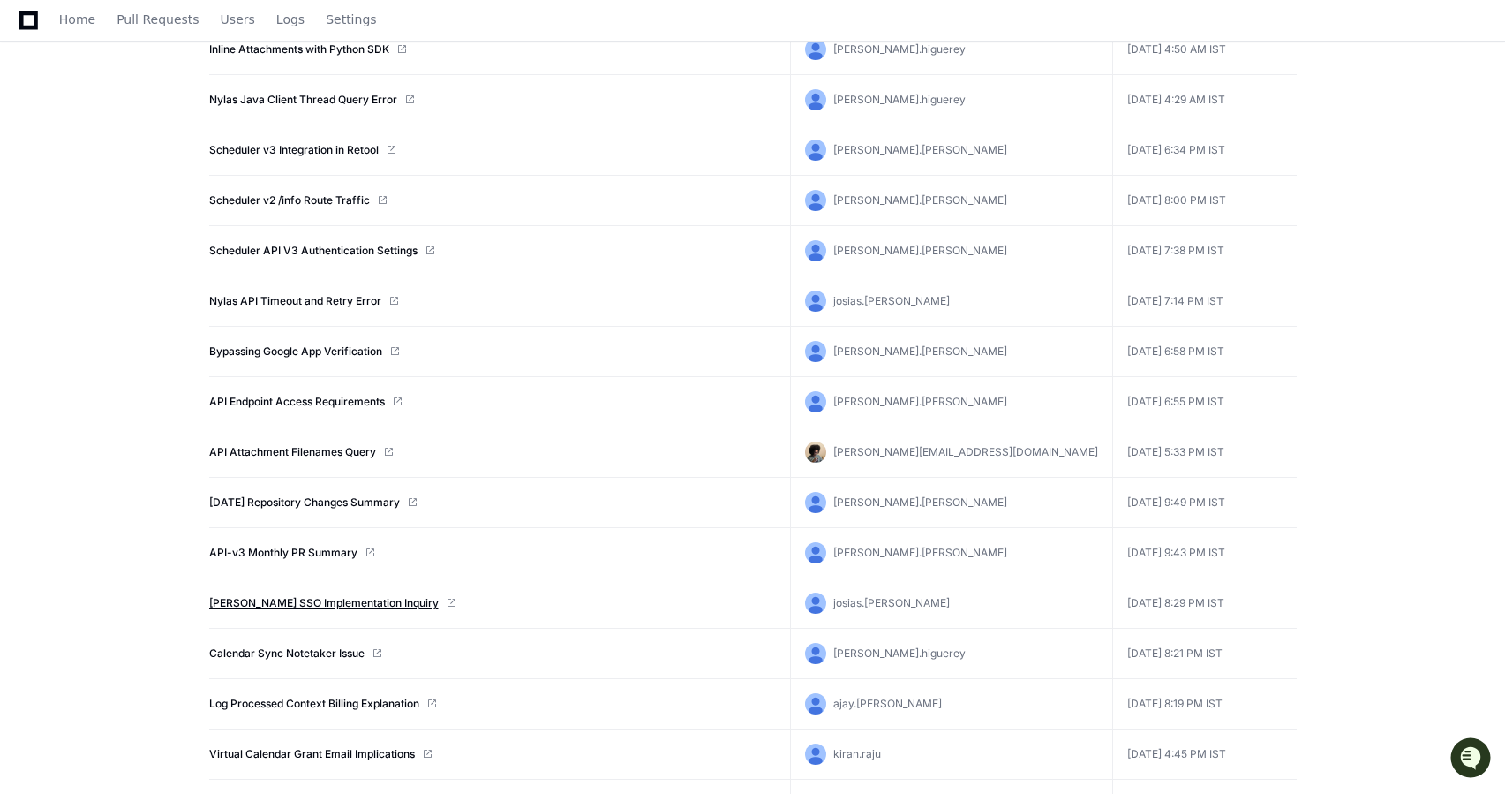
click at [300, 604] on link "SAML SSO Implementation Inquiry" at bounding box center [324, 603] width 230 height 14
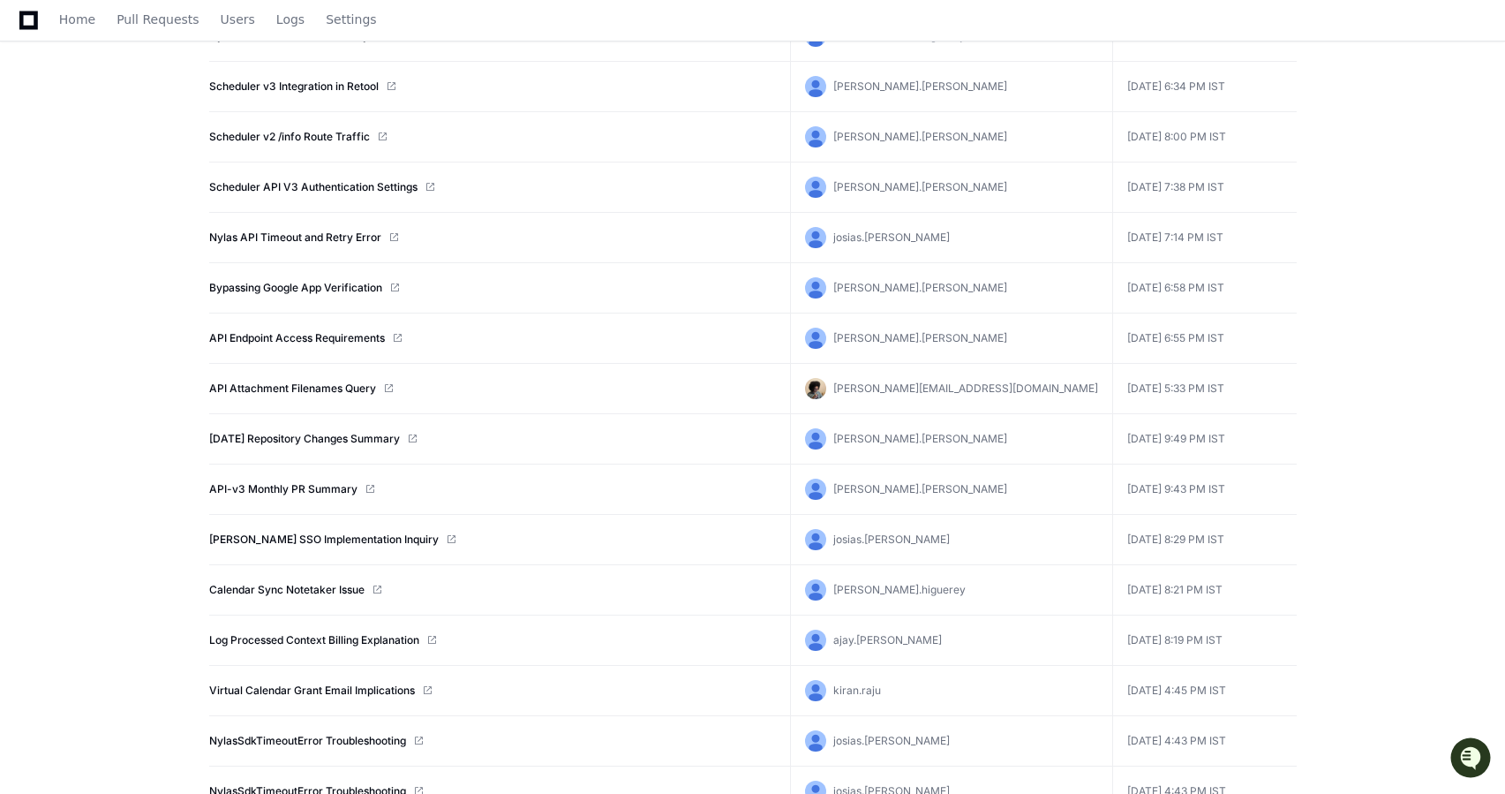
scroll to position [948, 0]
click at [252, 582] on link "Calendar Sync Notetaker Issue" at bounding box center [286, 588] width 155 height 14
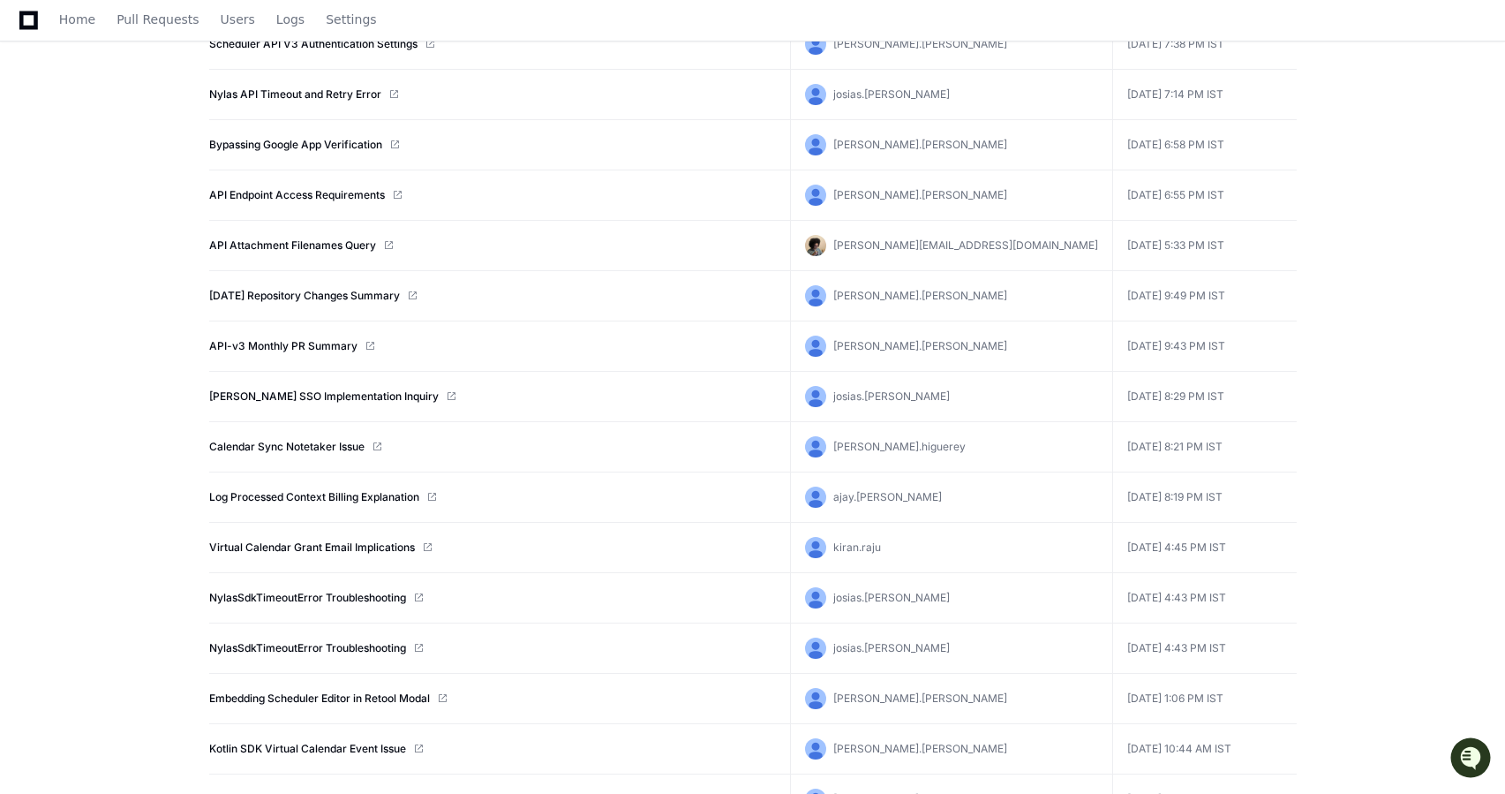
scroll to position [1092, 0]
click at [277, 494] on link "Log Processed Context Billing Explanation" at bounding box center [314, 494] width 210 height 14
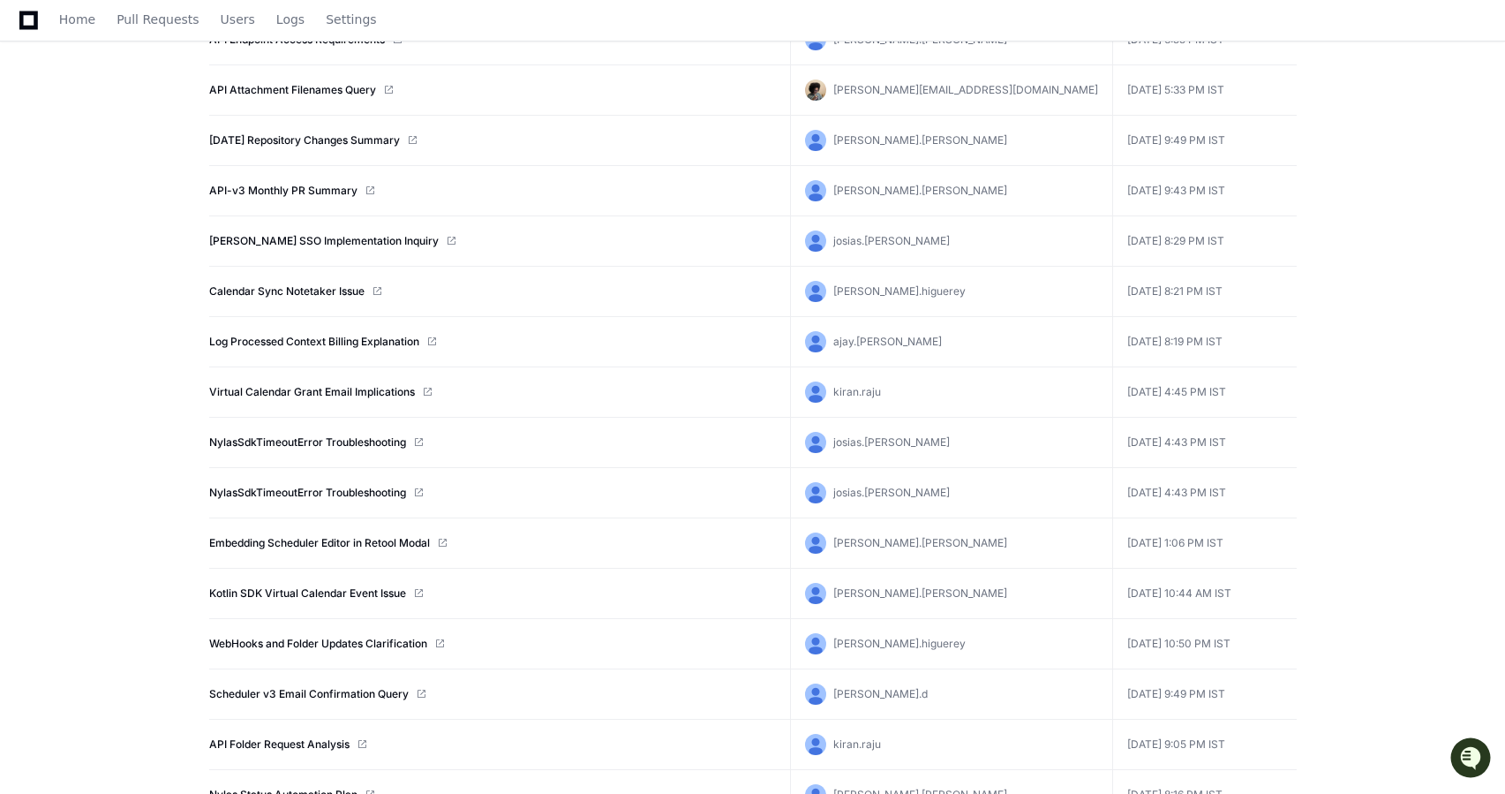
scroll to position [1247, 0]
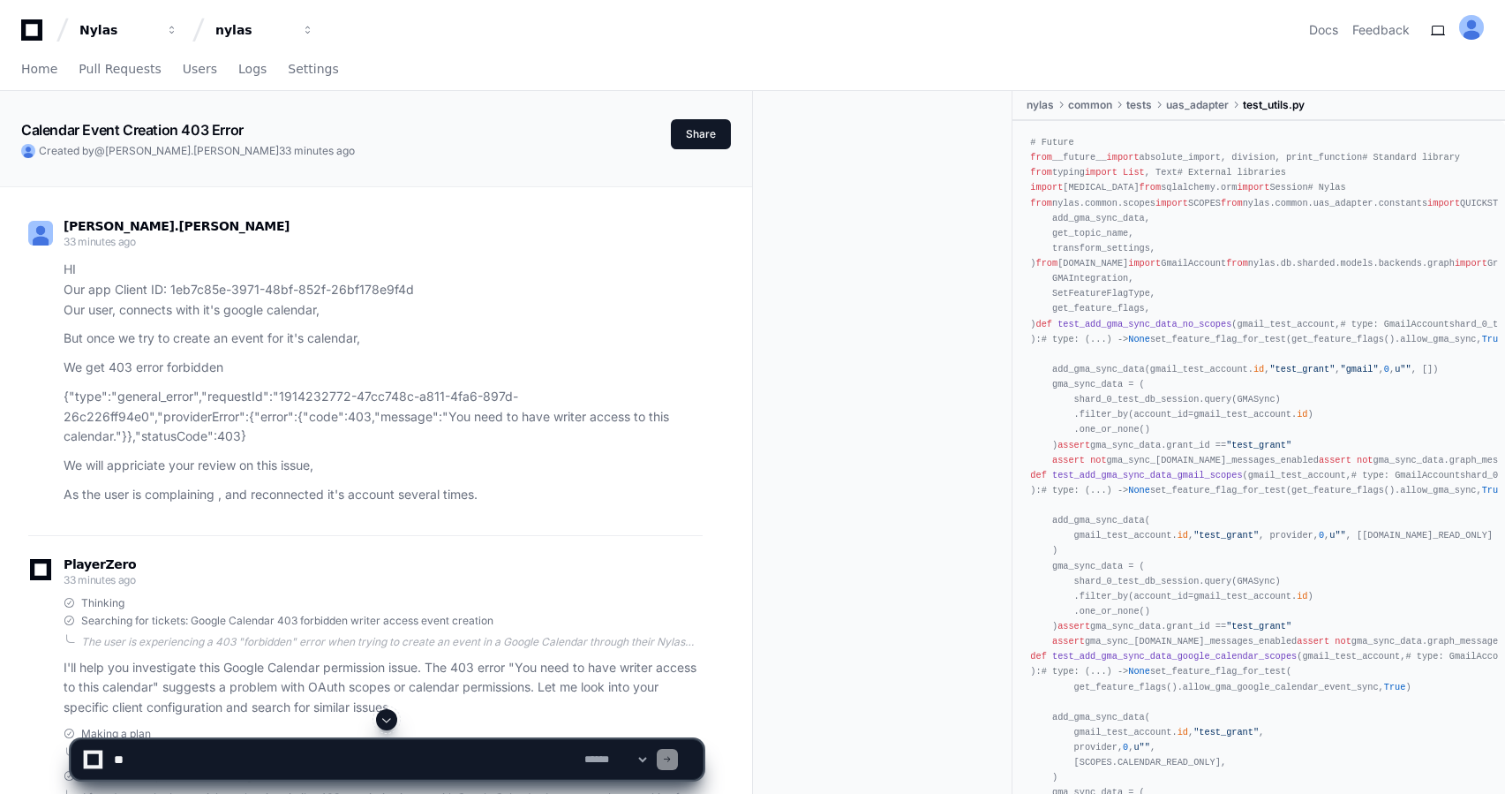
click at [226, 752] on textarea at bounding box center [345, 759] width 471 height 39
paste textarea "**********"
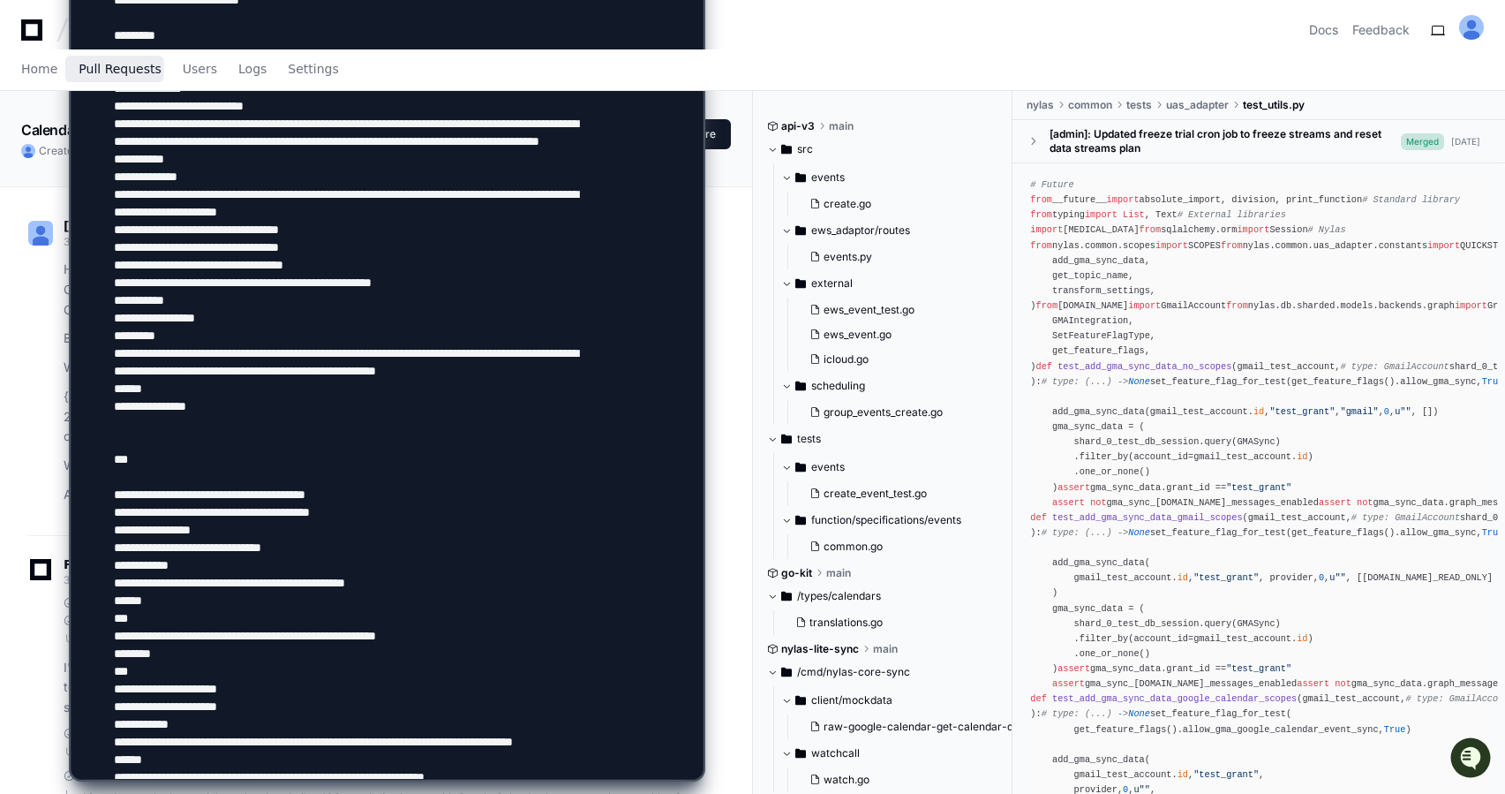
drag, startPoint x: 214, startPoint y: 450, endPoint x: 109, endPoint y: 56, distance: 407.5
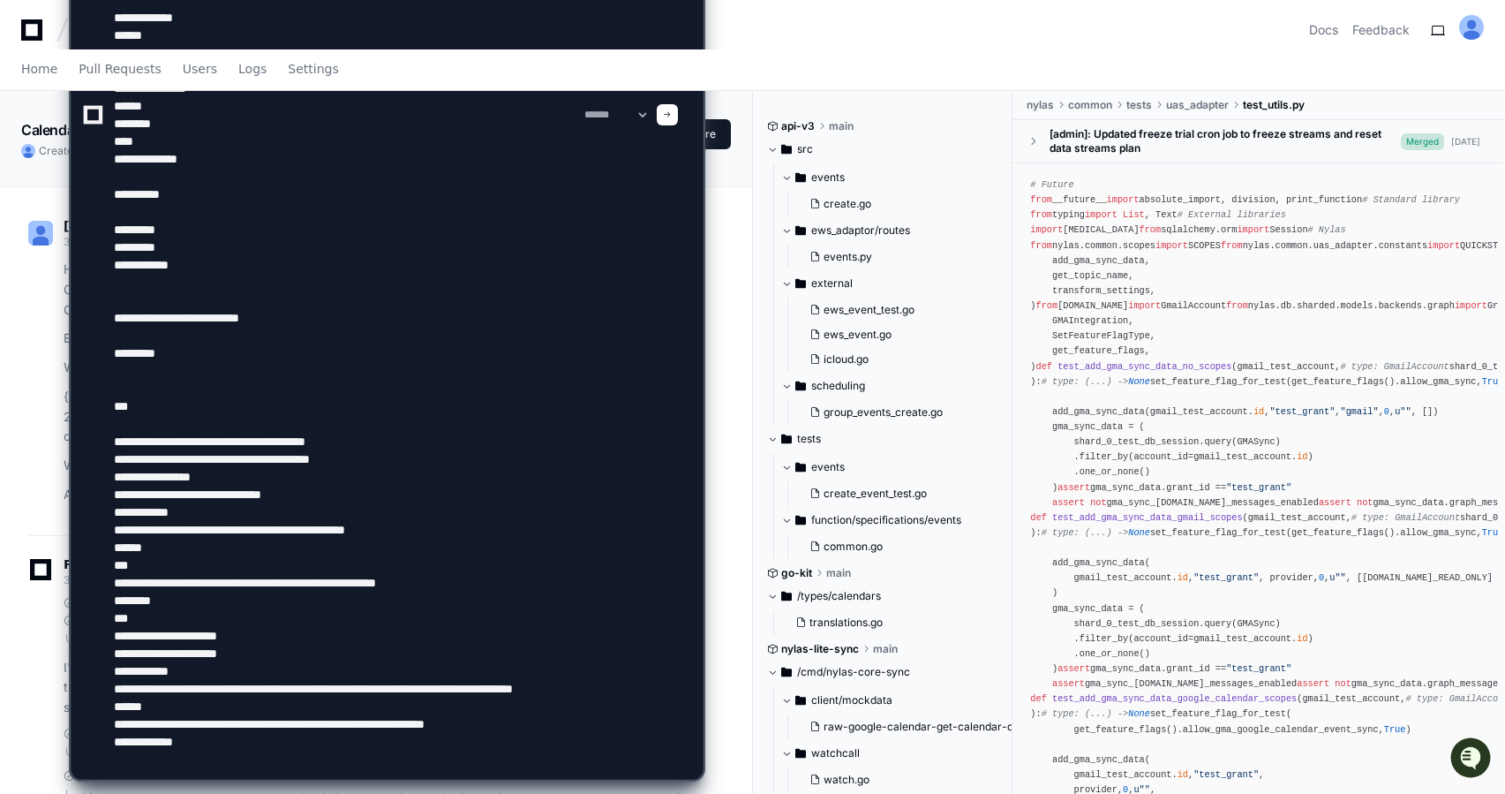
drag, startPoint x: 216, startPoint y: 362, endPoint x: 26, endPoint y: -42, distance: 446.7
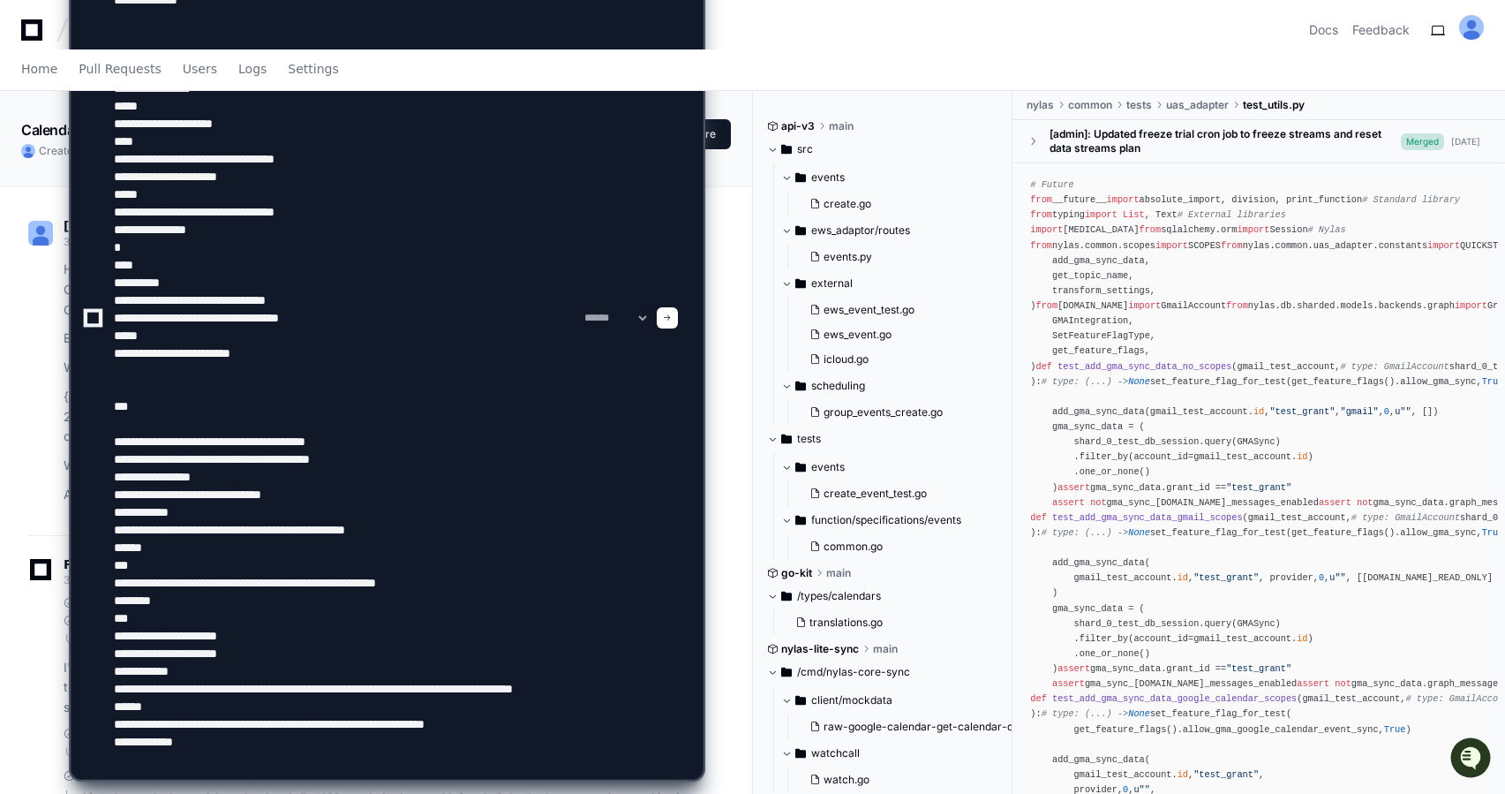
drag, startPoint x: 109, startPoint y: 101, endPoint x: 325, endPoint y: 420, distance: 385.4
click at [330, 427] on div "**********" at bounding box center [387, 318] width 610 height 922
drag, startPoint x: 113, startPoint y: 7, endPoint x: 278, endPoint y: 404, distance: 430.2
click at [278, 404] on textarea at bounding box center [345, 318] width 471 height 922
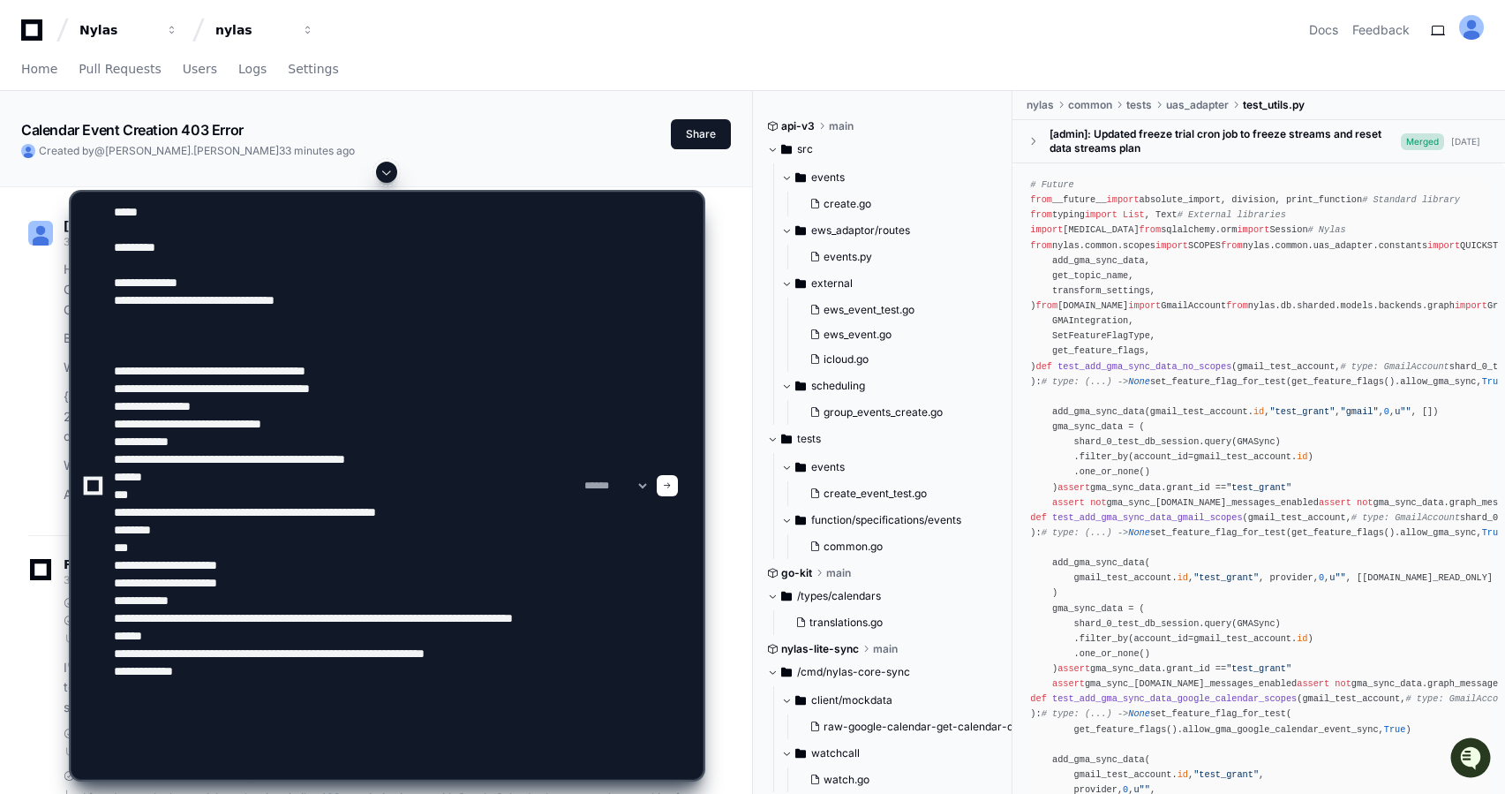
drag, startPoint x: 115, startPoint y: 210, endPoint x: 427, endPoint y: 328, distance: 334.2
click at [427, 329] on textarea at bounding box center [345, 485] width 471 height 586
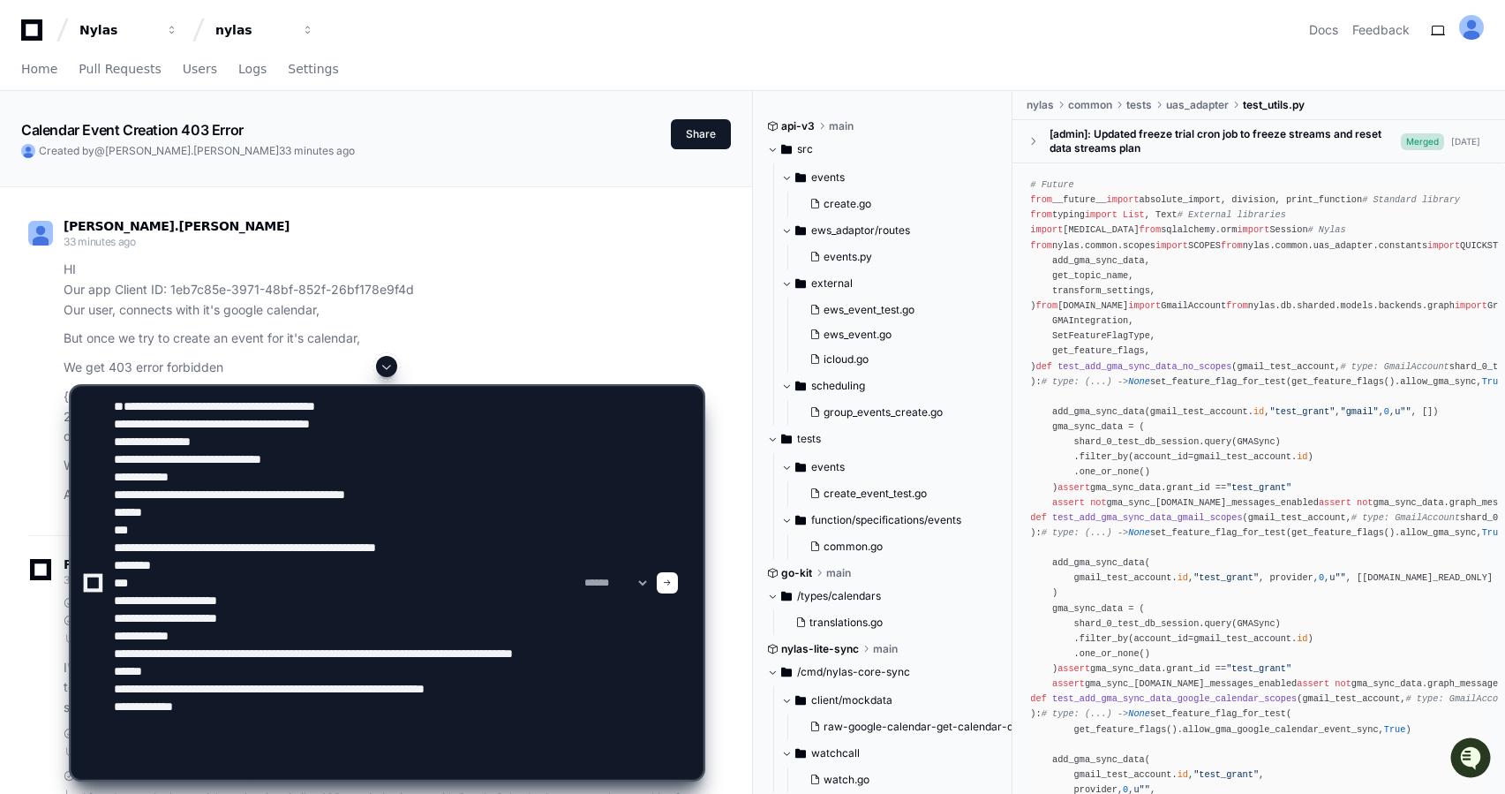
scroll to position [18, 0]
click at [234, 755] on textarea at bounding box center [345, 583] width 471 height 392
type textarea "**********"
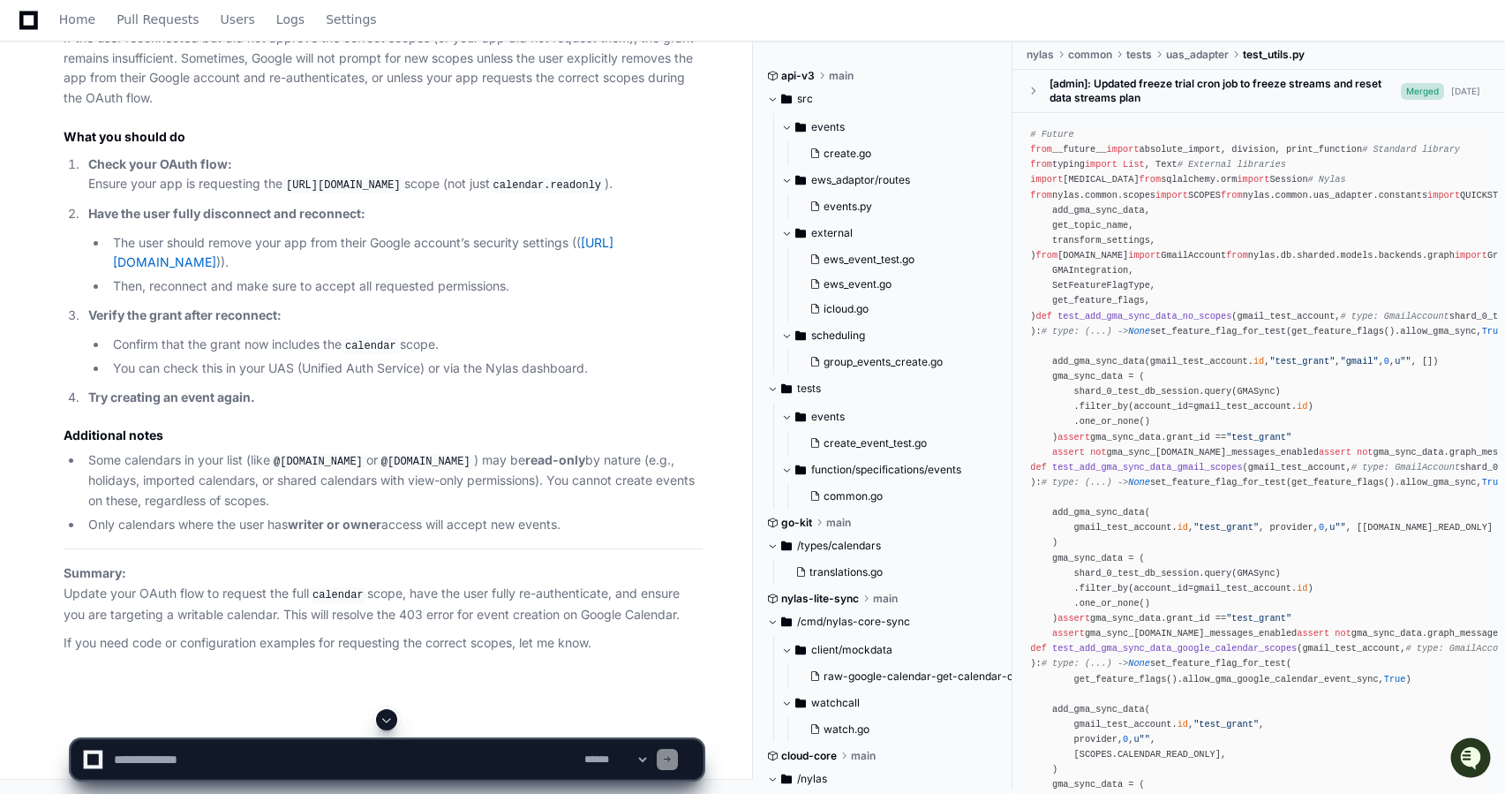
scroll to position [7685, 0]
click at [333, 764] on textarea at bounding box center [345, 759] width 471 height 39
type textarea "*"
paste textarea "**********"
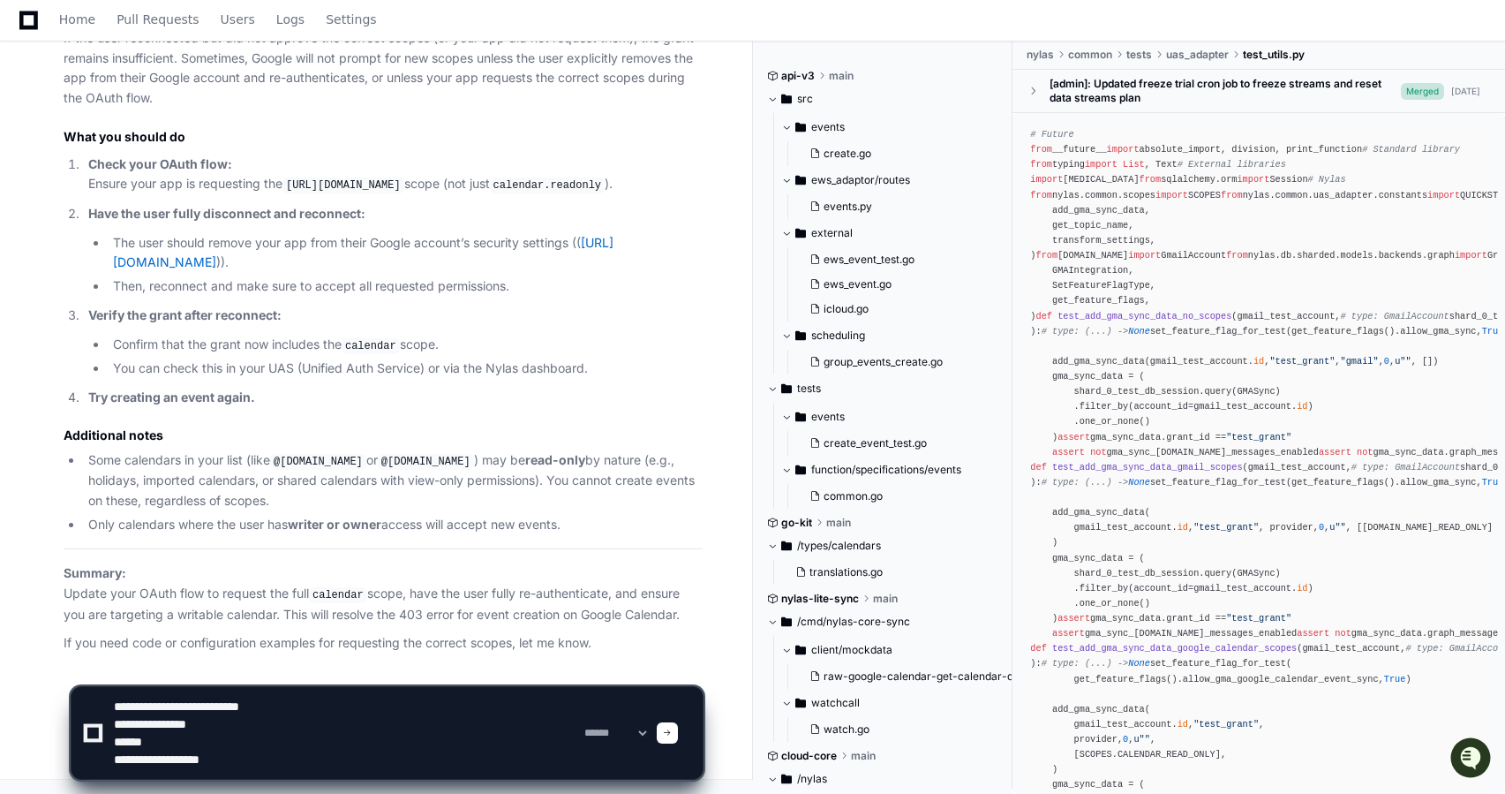
type textarea "**********"
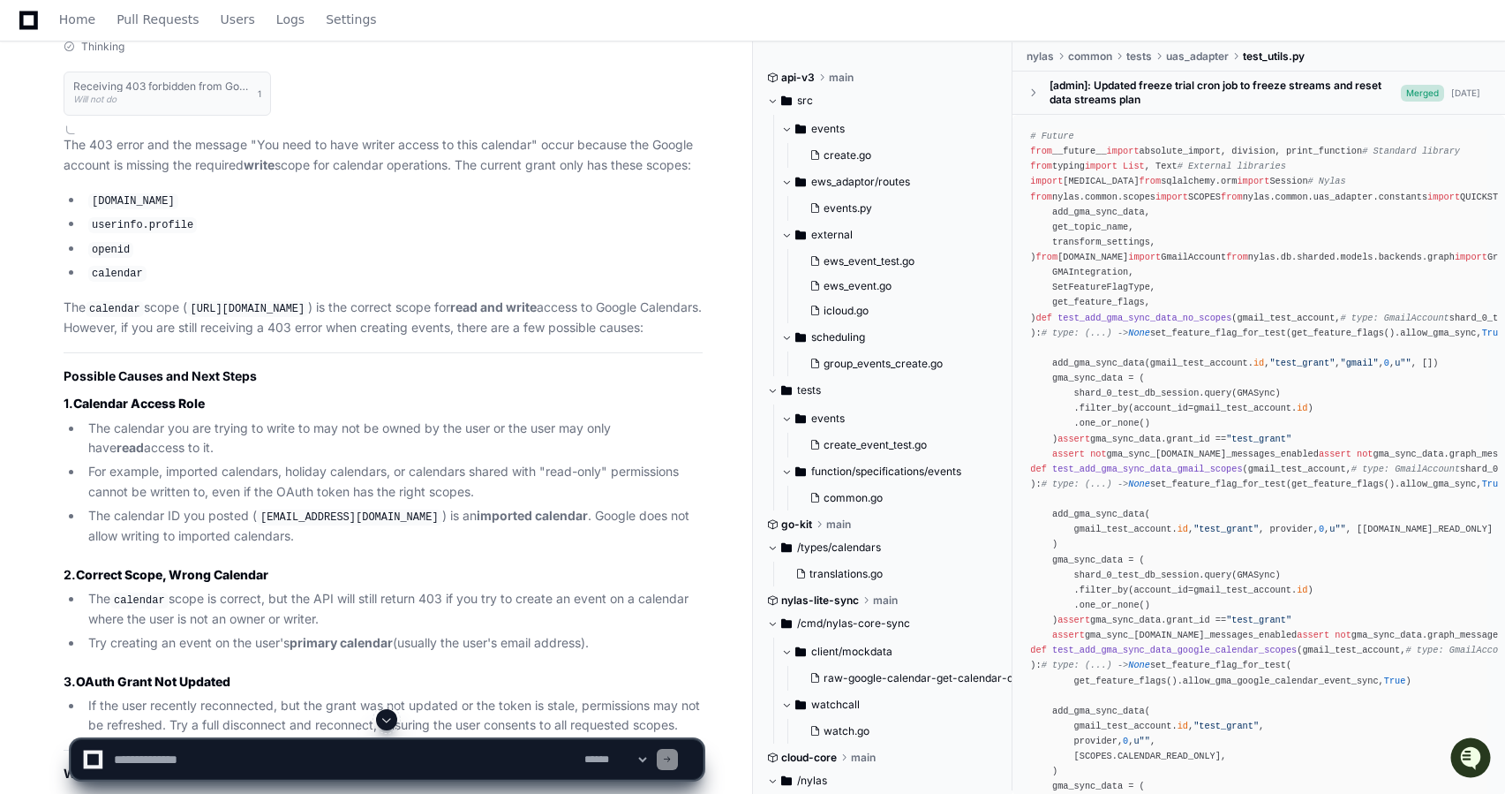
scroll to position [8523, 0]
click at [433, 746] on textarea at bounding box center [345, 759] width 471 height 39
paste textarea "**********"
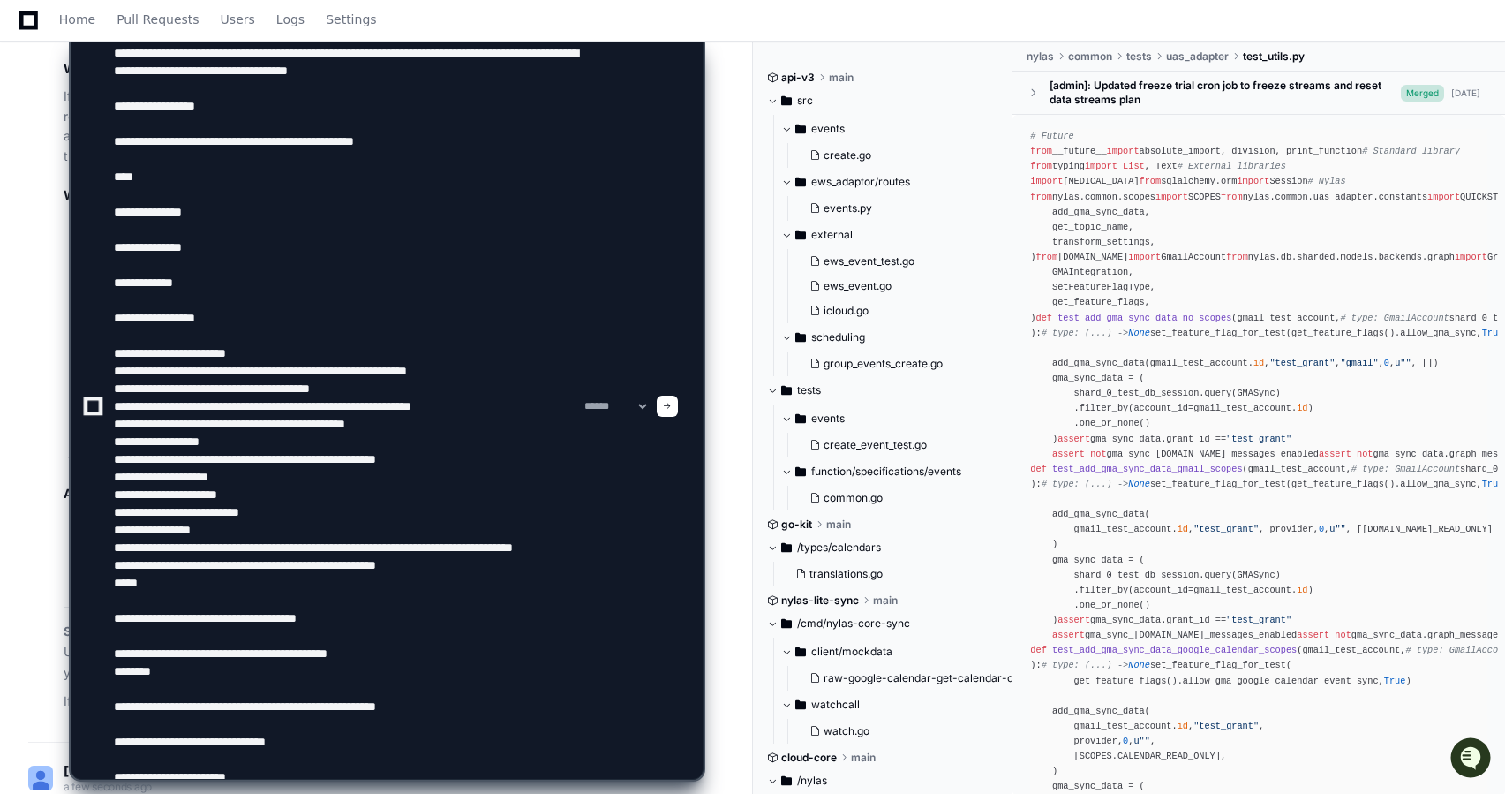
scroll to position [7585, 0]
drag, startPoint x: 112, startPoint y: 53, endPoint x: 308, endPoint y: 72, distance: 196.9
click at [308, 72] on textarea at bounding box center [345, 406] width 471 height 745
type textarea "**********"
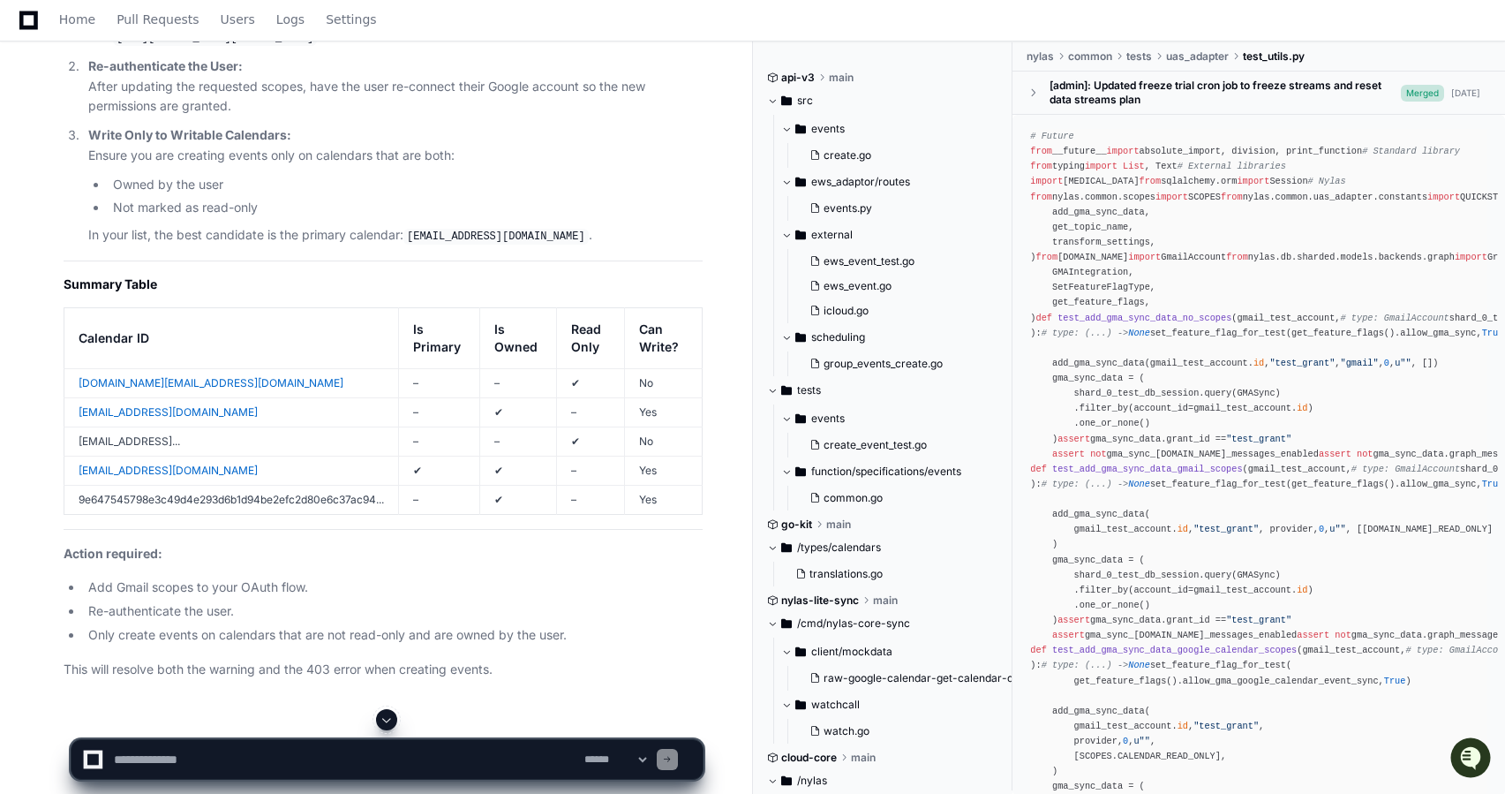
scroll to position [11319, 0]
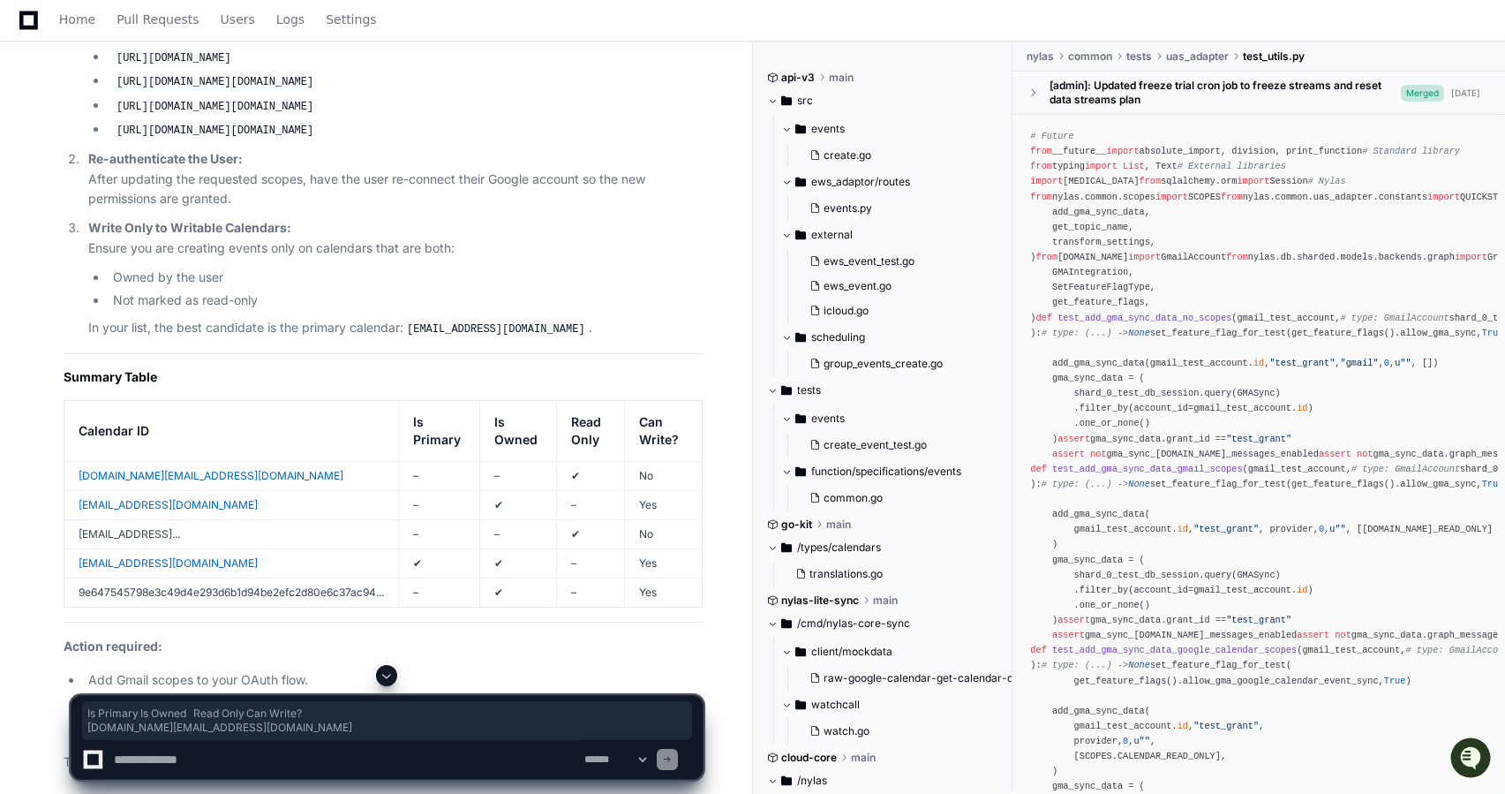
drag, startPoint x: 67, startPoint y: 539, endPoint x: 365, endPoint y: 555, distance: 298.9
click at [365, 555] on table "Calendar ID Is Primary Is Owned Read Only Can Write? en-gb.eg#holiday@group.v.c…" at bounding box center [383, 503] width 639 height 207
click at [200, 461] on th "Calendar ID" at bounding box center [231, 430] width 335 height 61
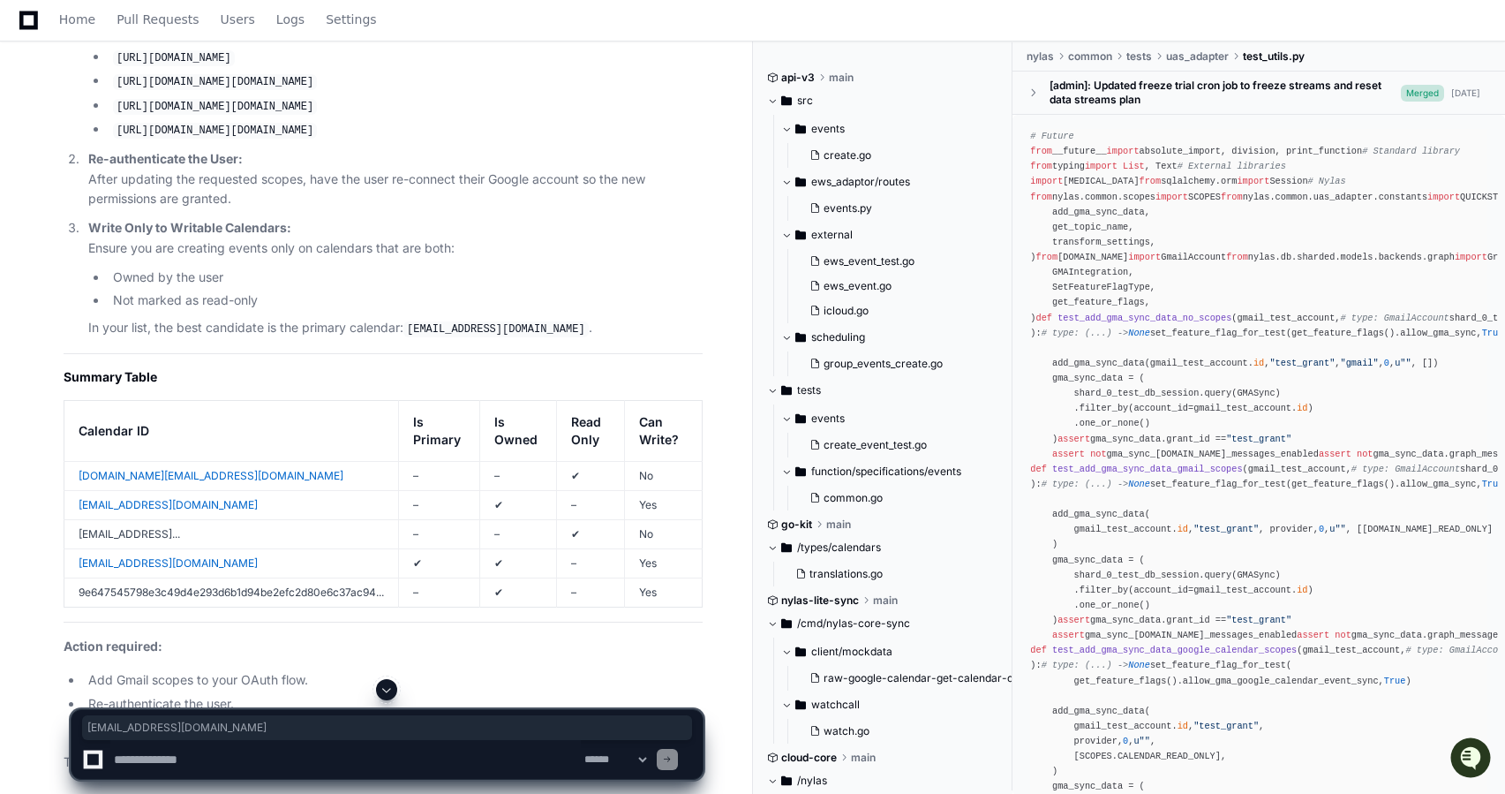
drag, startPoint x: 72, startPoint y: 576, endPoint x: 398, endPoint y: 586, distance: 326.8
click at [398, 519] on td "family13099525062929476817@group.calendar.google.com" at bounding box center [231, 504] width 335 height 29
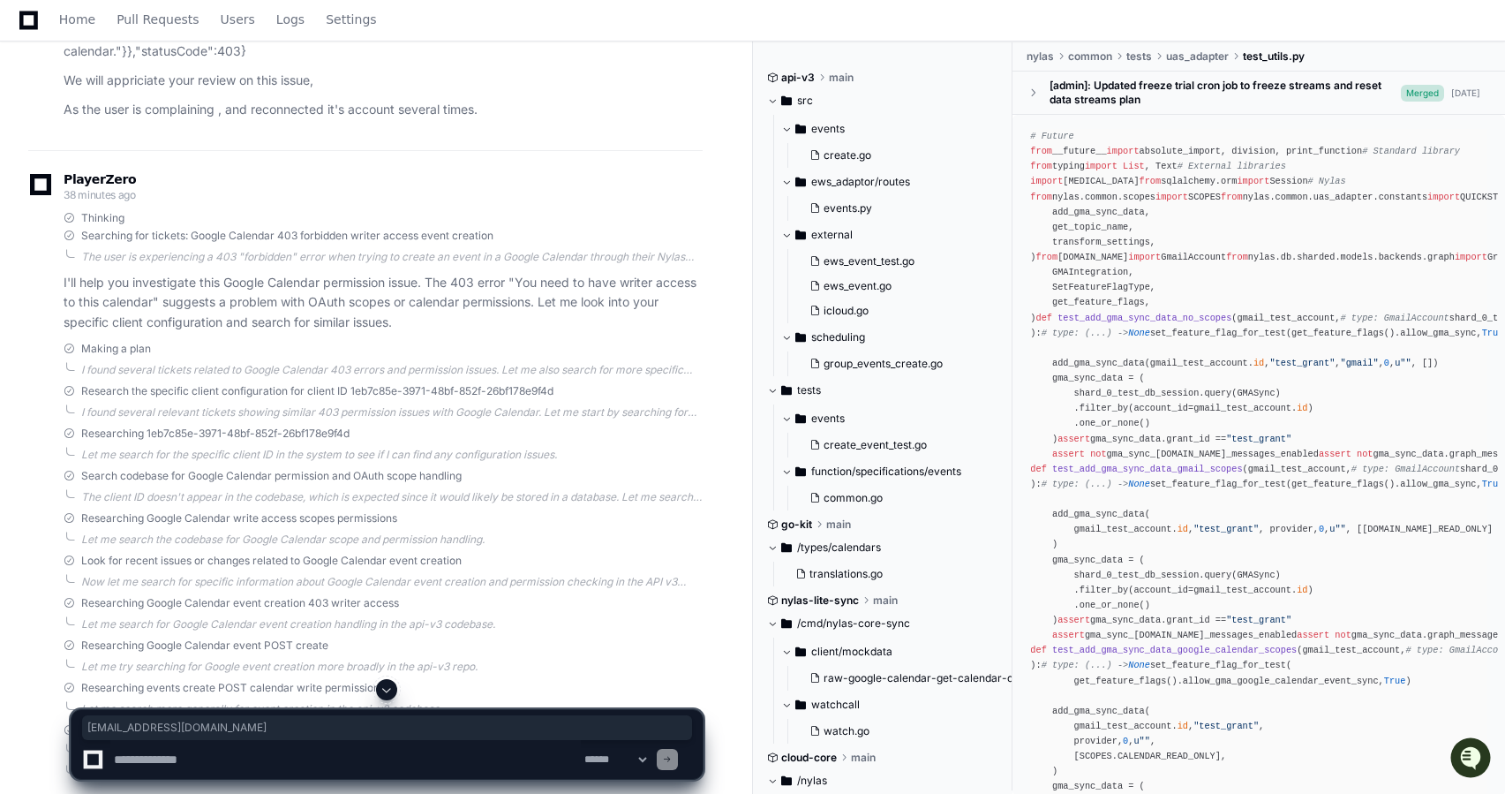
scroll to position [0, 0]
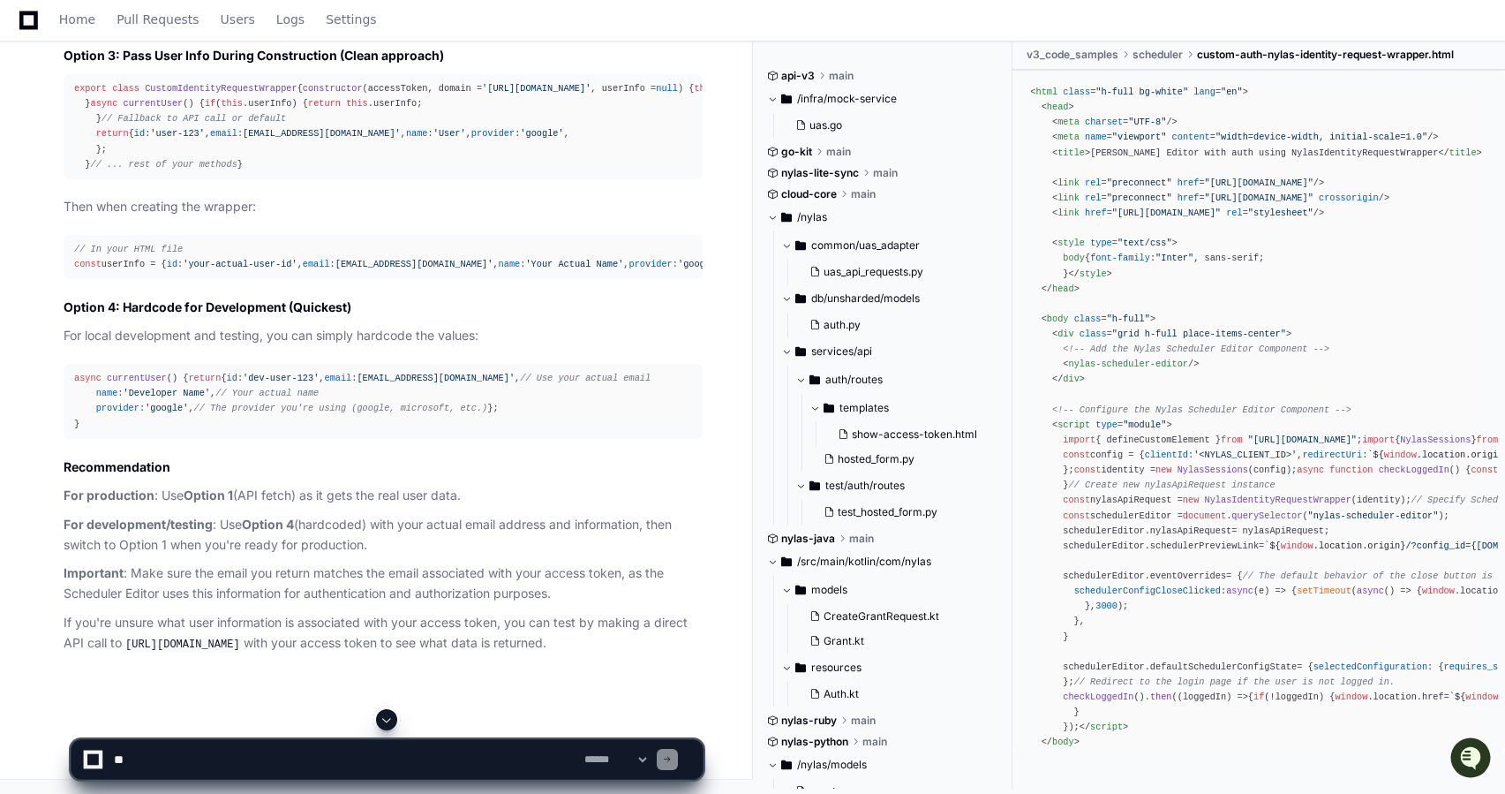
scroll to position [13904, 0]
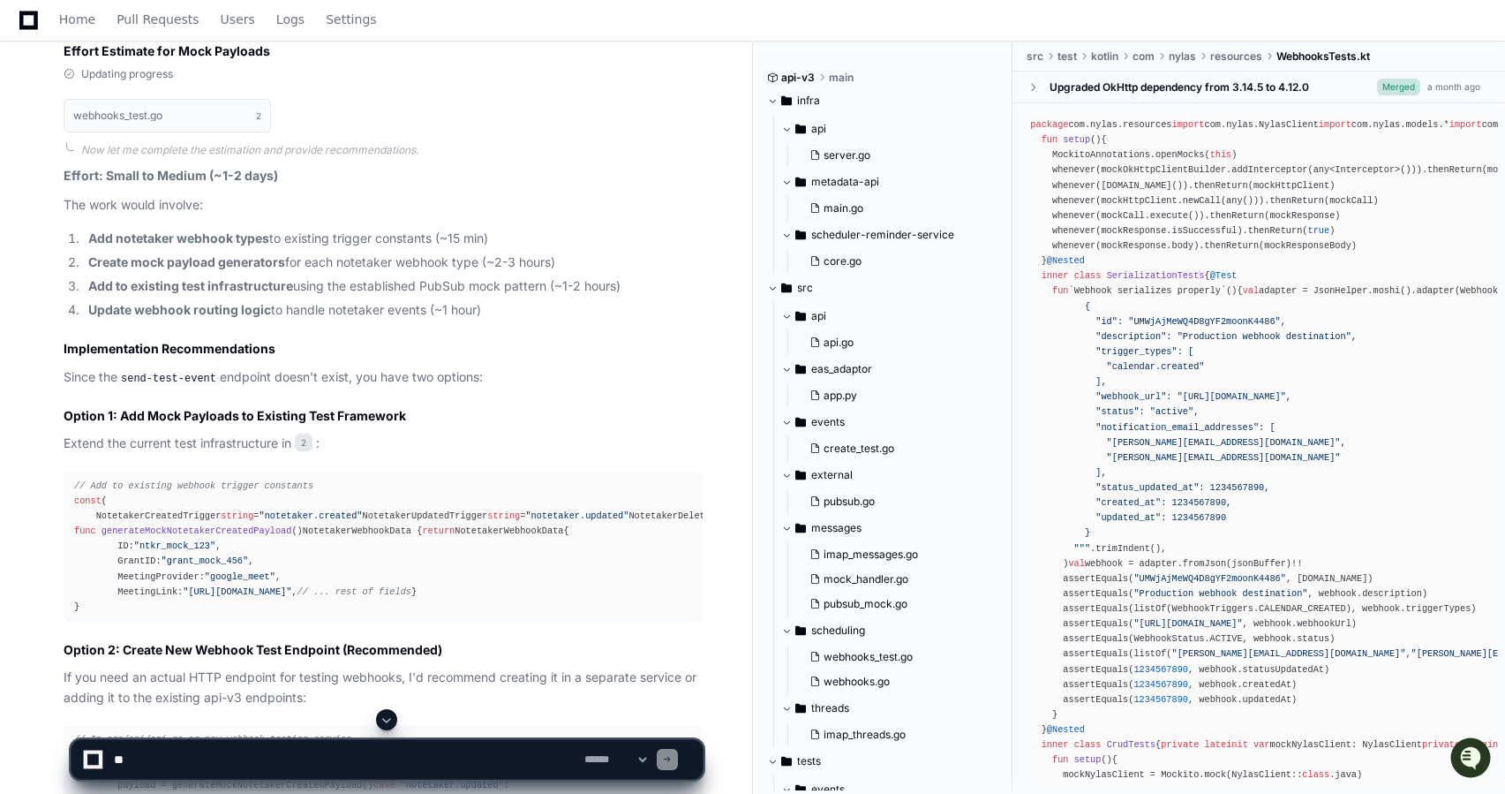
scroll to position [4154, 0]
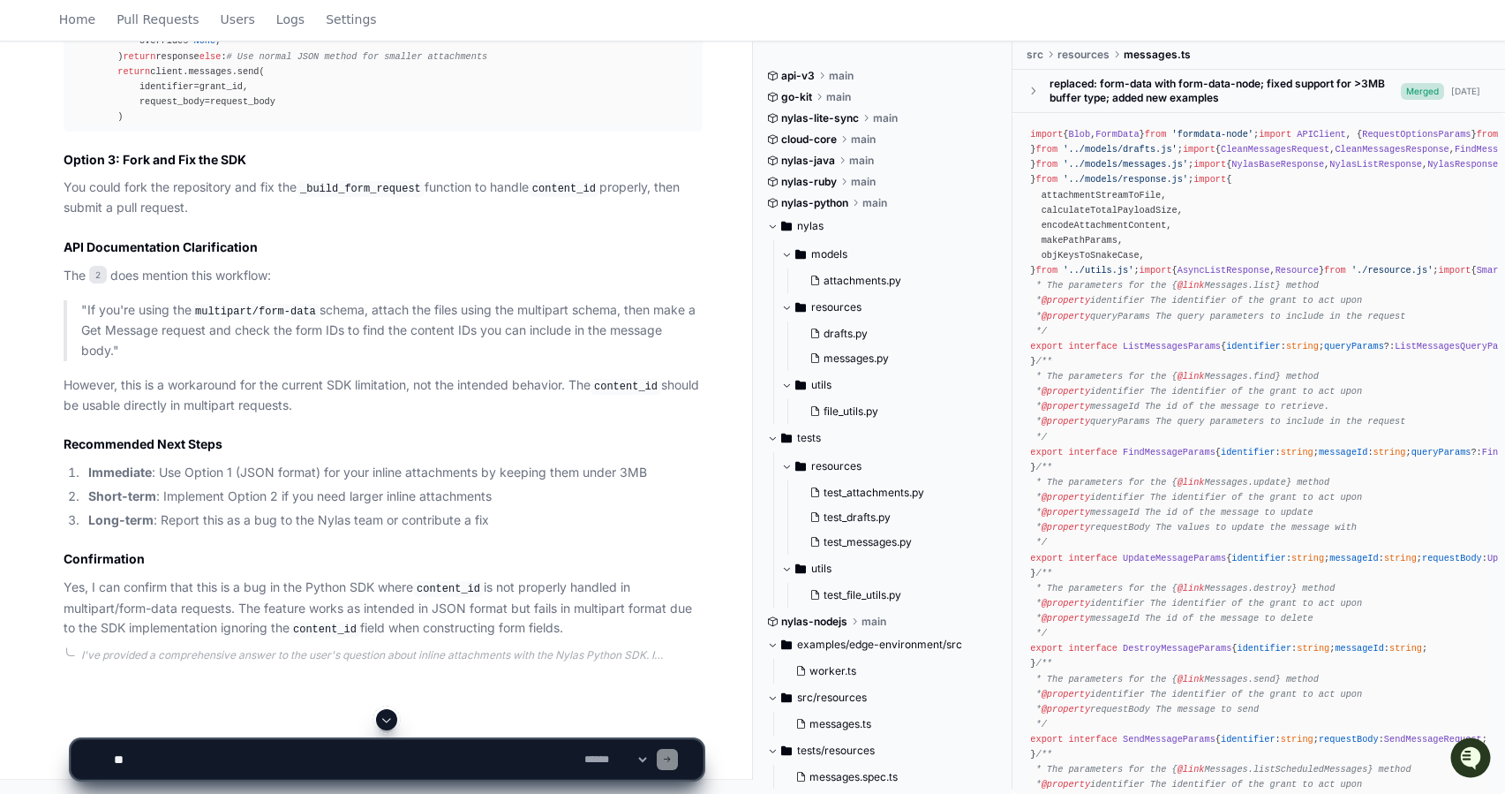
scroll to position [3317, 0]
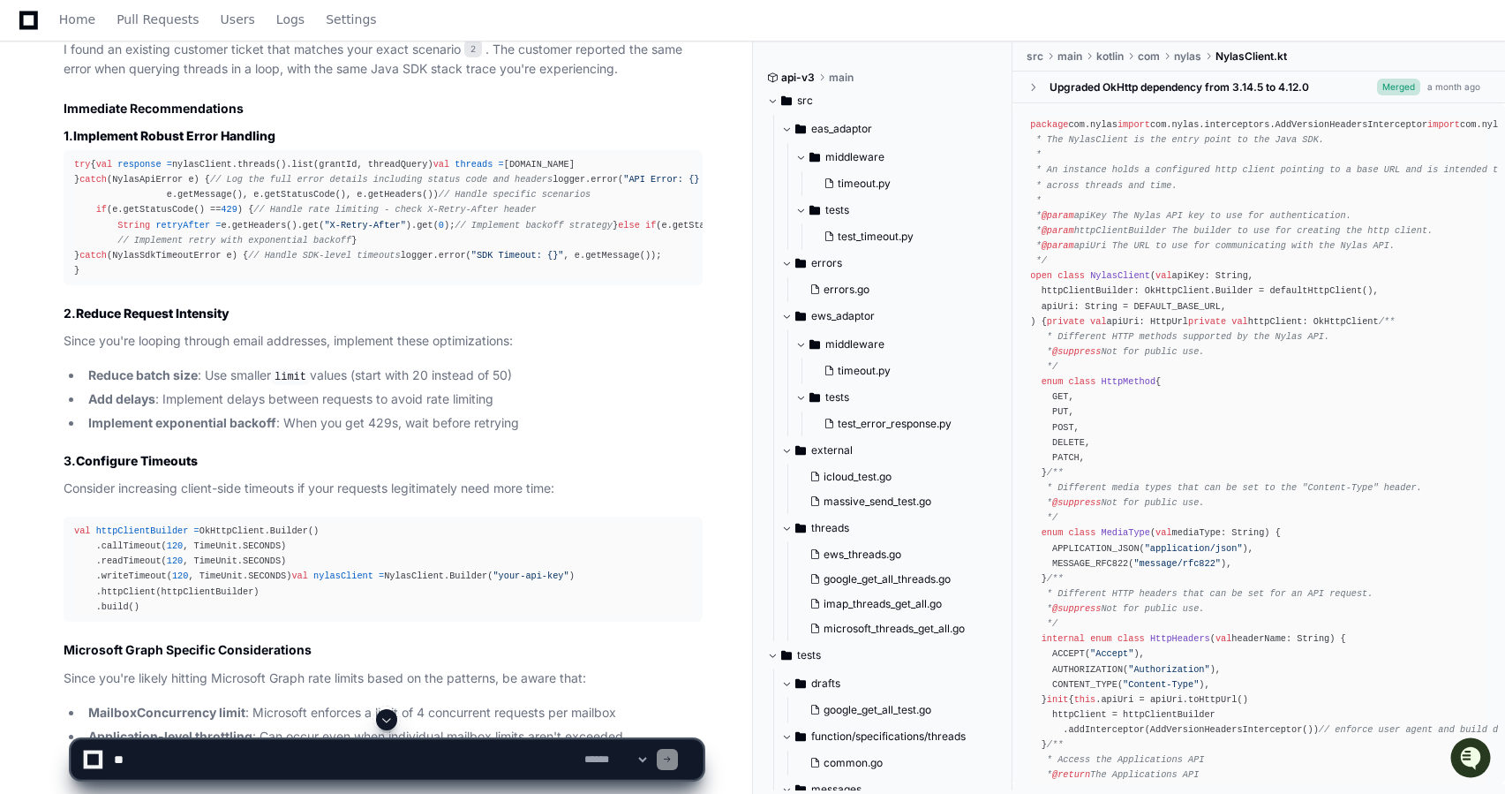
scroll to position [2597, 0]
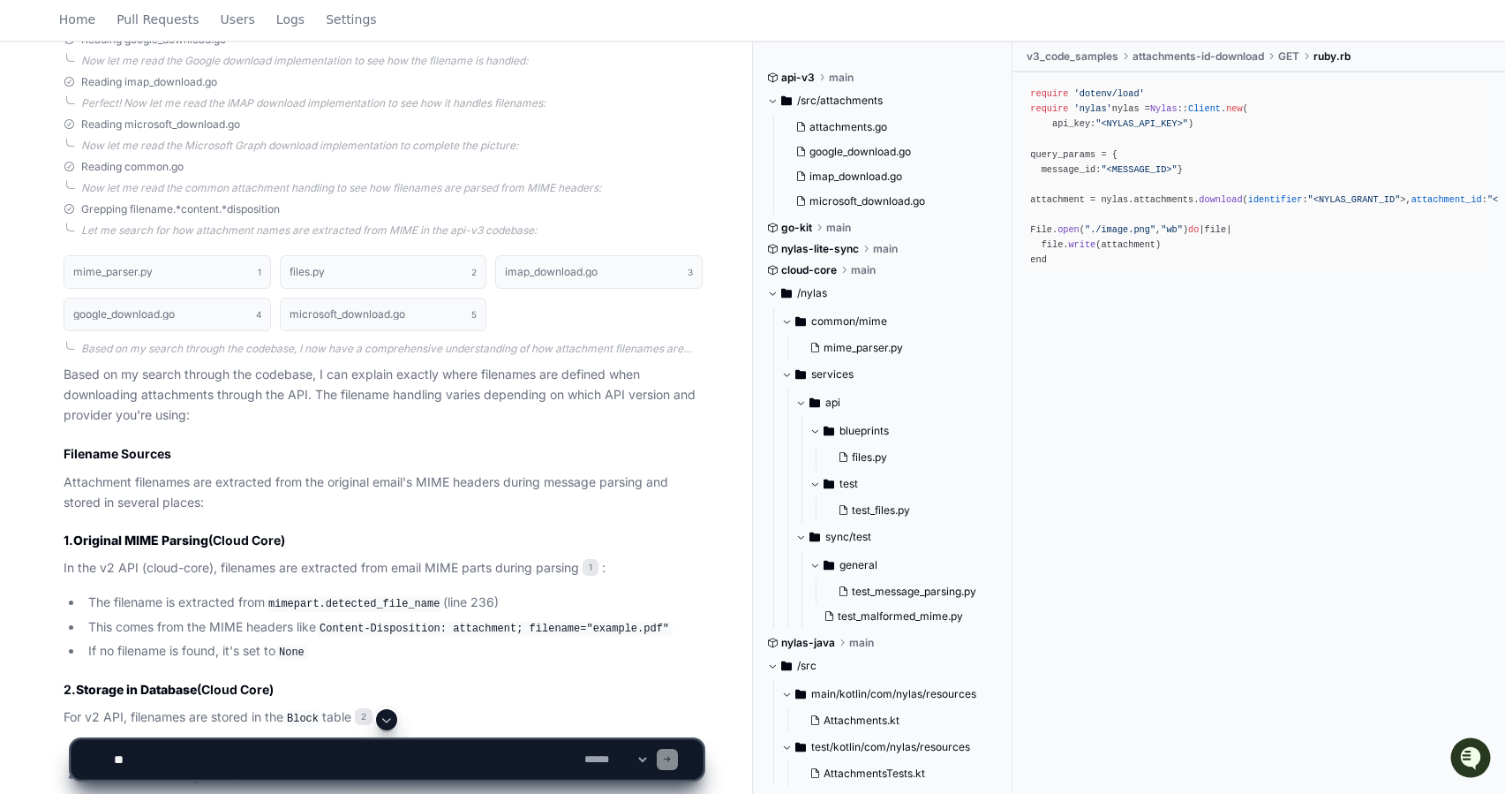
scroll to position [1605, 0]
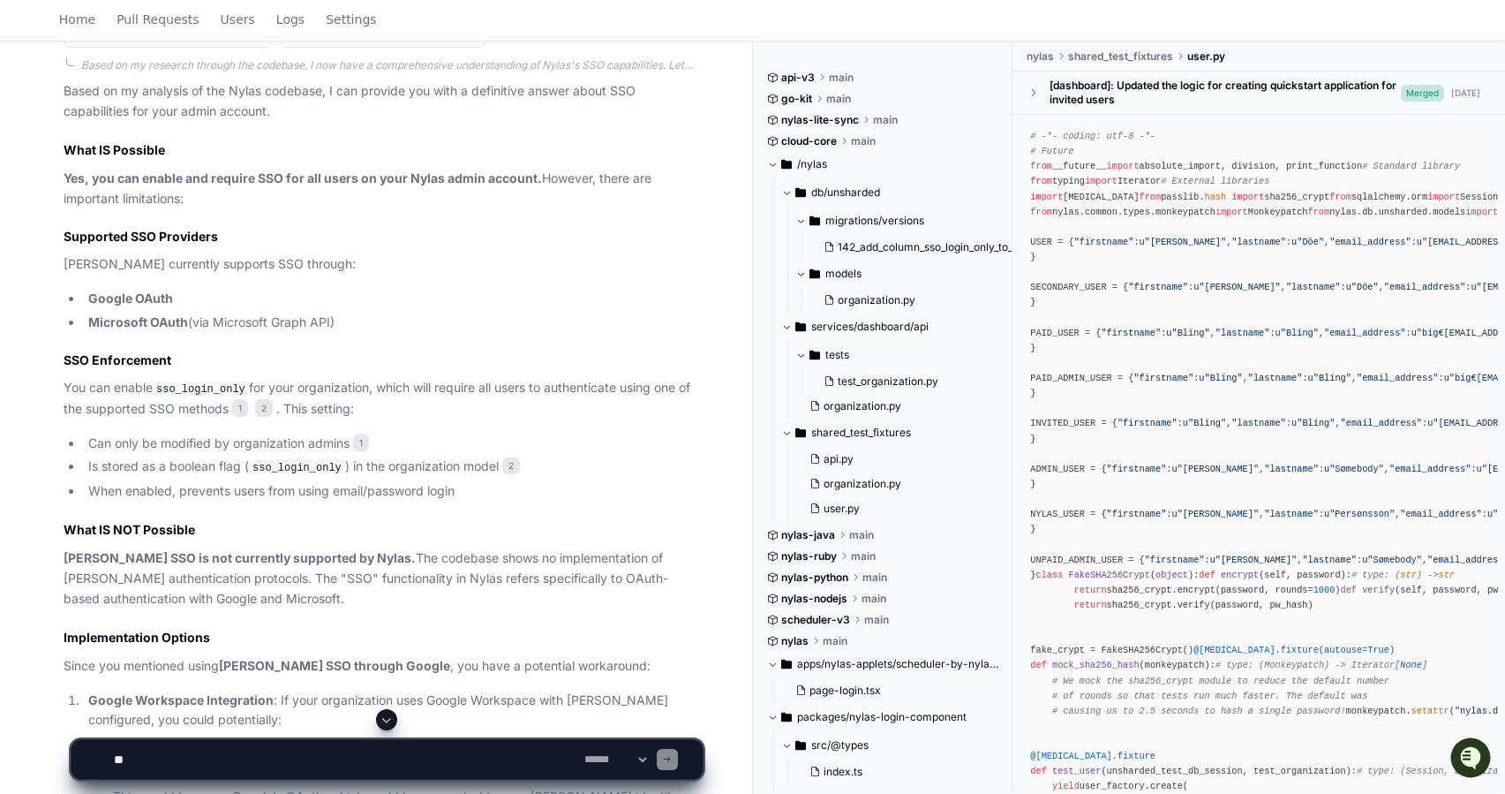
scroll to position [915, 0]
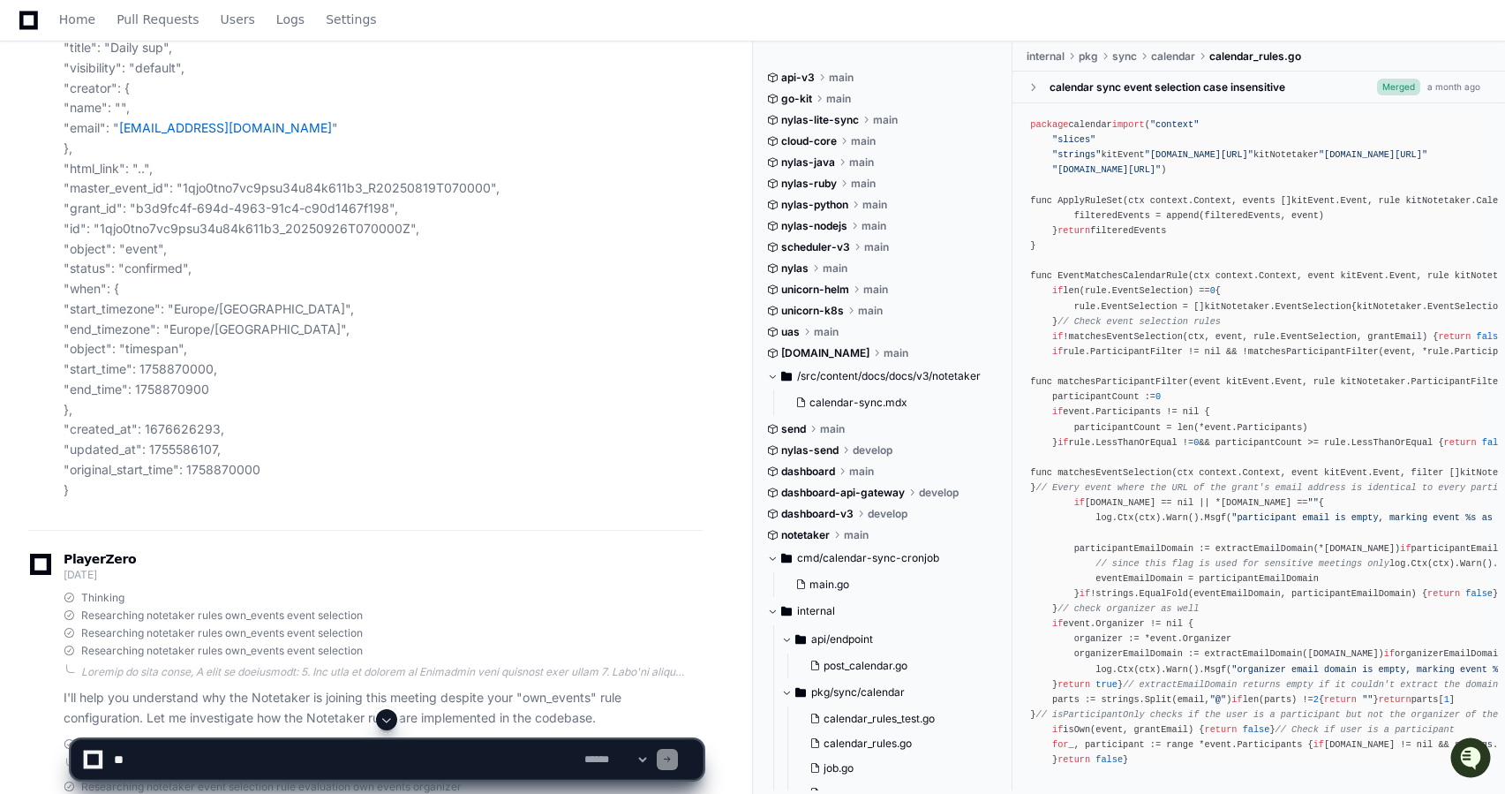
scroll to position [1000, 0]
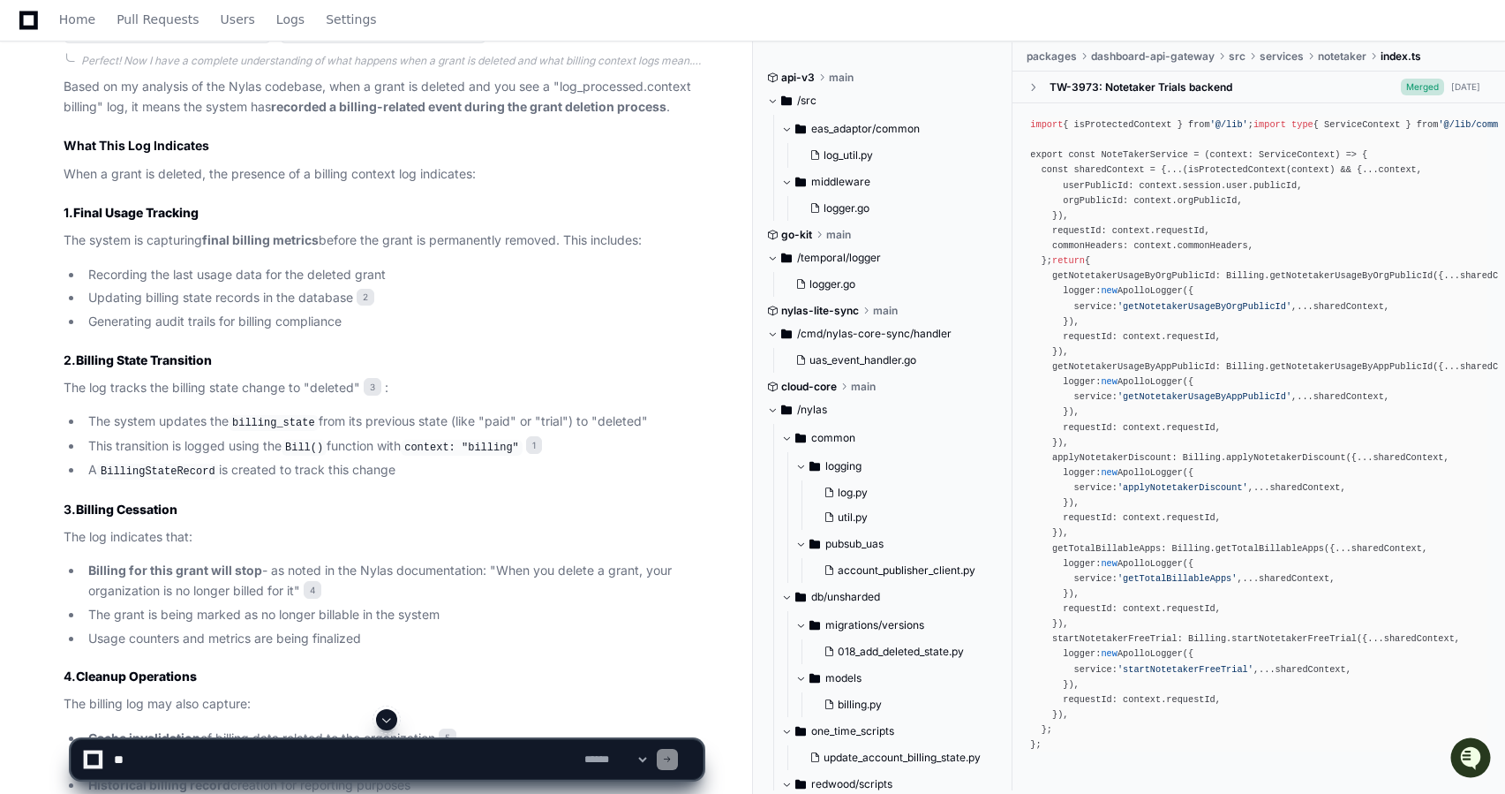
scroll to position [2956, 0]
